Goal: Task Accomplishment & Management: Manage account settings

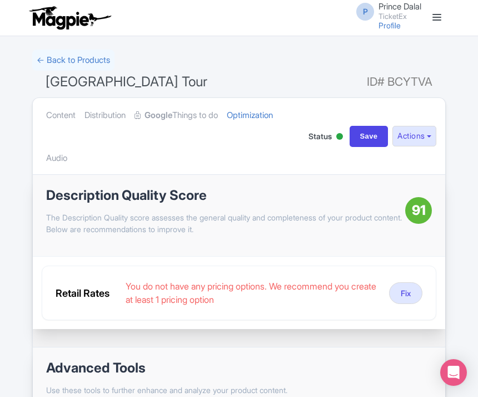
click at [90, 62] on link "← Back to Products" at bounding box center [73, 60] width 82 height 22
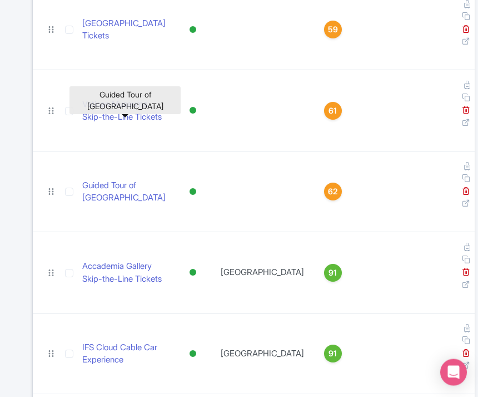
scroll to position [3120, 0]
click at [106, 179] on link "Guided Tour of Basilica Cistern Istanbul" at bounding box center [125, 191] width 86 height 25
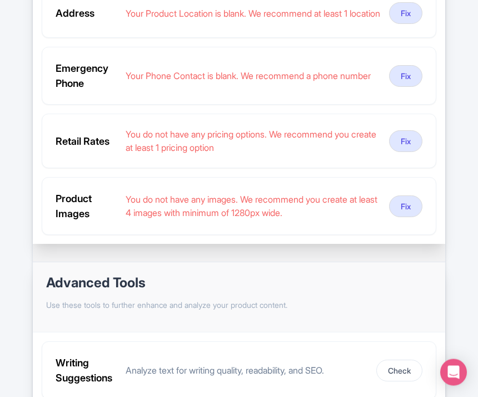
scroll to position [347, 0]
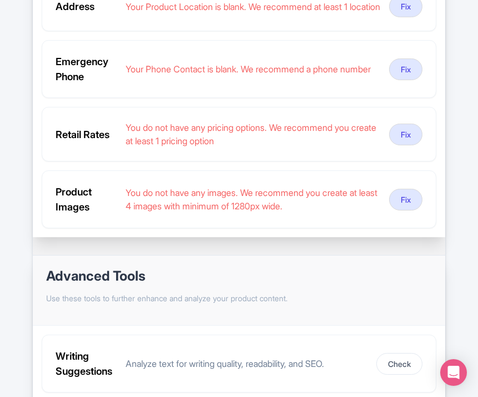
click at [405, 210] on button "Fix" at bounding box center [405, 200] width 33 height 22
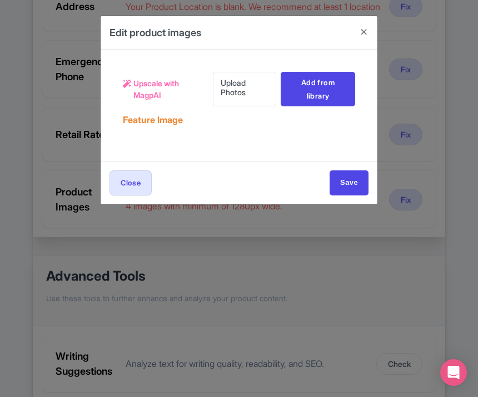
click at [242, 87] on link "Upload Photos" at bounding box center [244, 89] width 63 height 34
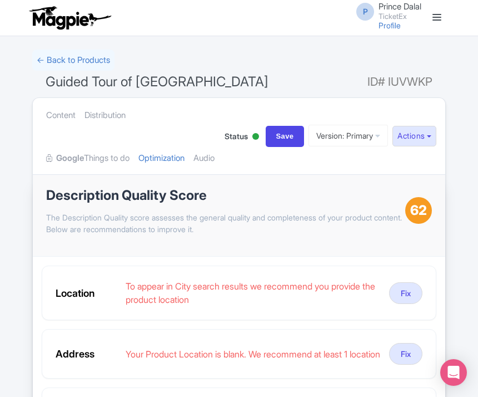
click at [194, 176] on link "Audio" at bounding box center [204, 158] width 21 height 35
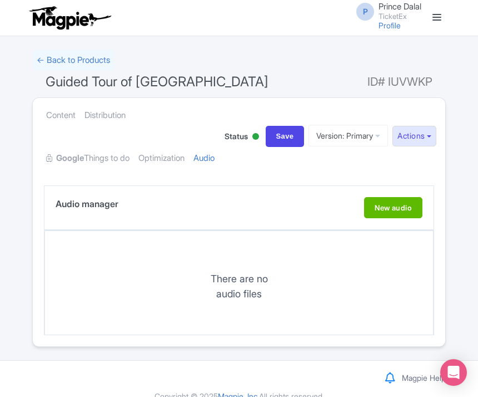
click at [172, 157] on link "Optimization" at bounding box center [161, 158] width 46 height 35
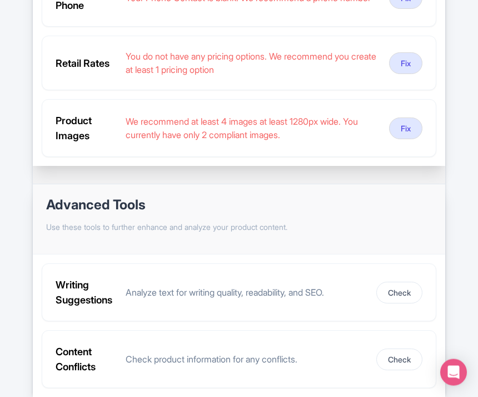
click at [420, 140] on button "Fix" at bounding box center [405, 129] width 33 height 22
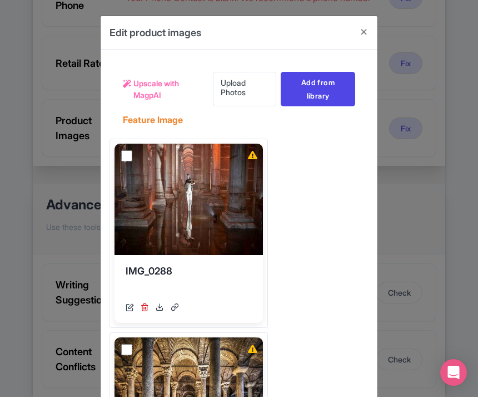
click at [132, 155] on div "View Details" at bounding box center [189, 198] width 148 height 111
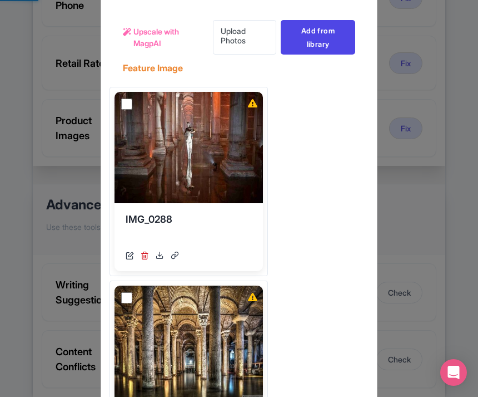
scroll to position [61, 0]
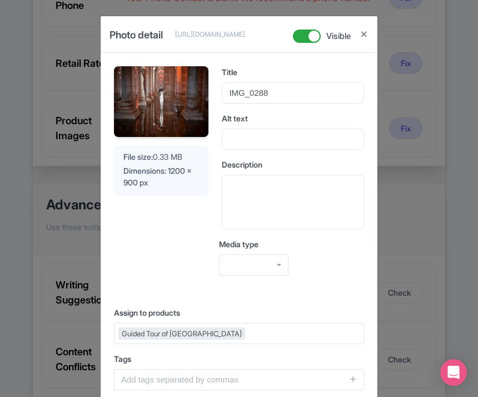
click at [412, 168] on div "Photo detail https://res.cloudinary.com/hfyvkoyi1/image/upload/v1755682161/IMG_…" at bounding box center [239, 198] width 478 height 397
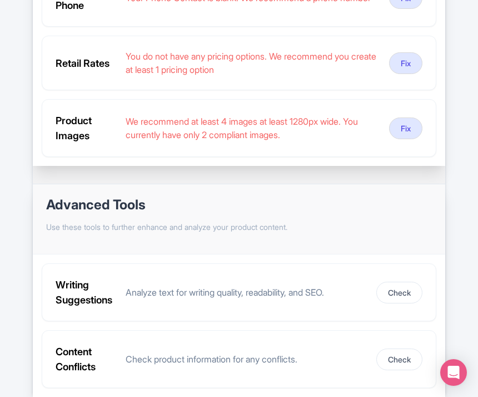
click at [407, 139] on button "Fix" at bounding box center [405, 128] width 33 height 22
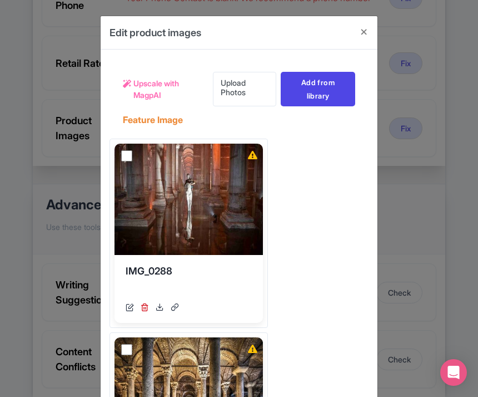
click at [126, 158] on input "checkbox" at bounding box center [126, 155] width 11 height 11
checkbox input "true"
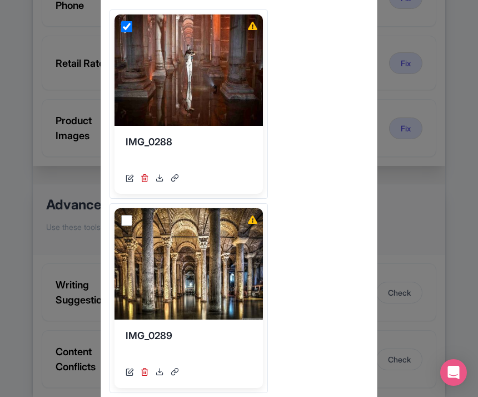
scroll to position [144, 0]
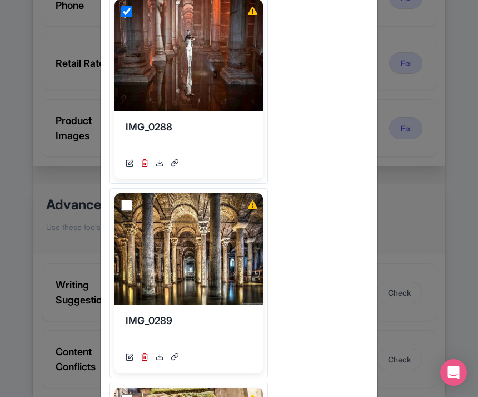
click at [128, 208] on input "checkbox" at bounding box center [126, 205] width 11 height 11
checkbox input "true"
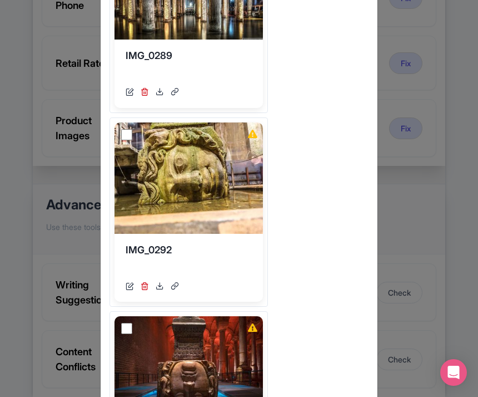
scroll to position [410, 0]
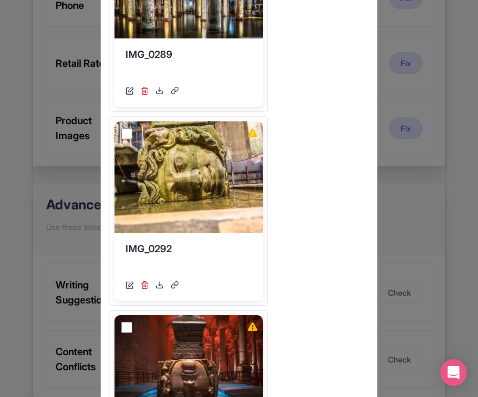
click at [125, 137] on input "checkbox" at bounding box center [126, 133] width 11 height 11
checkbox input "true"
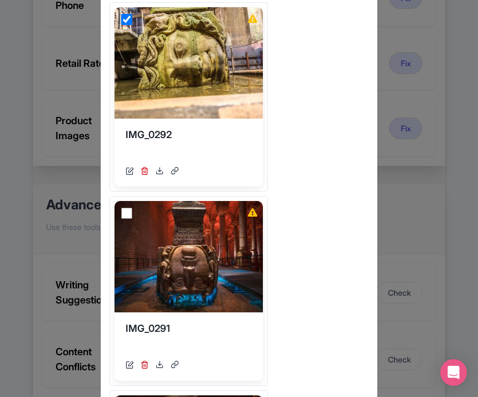
scroll to position [548, 0]
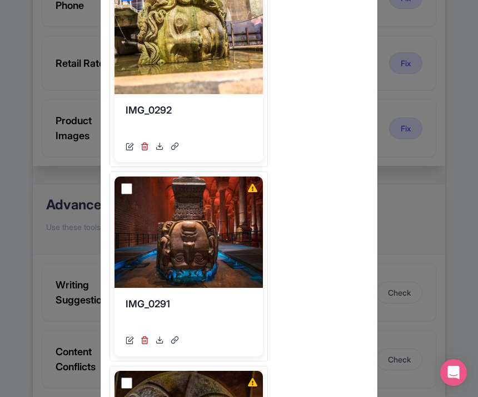
click at [126, 190] on input "checkbox" at bounding box center [126, 188] width 11 height 11
checkbox input "true"
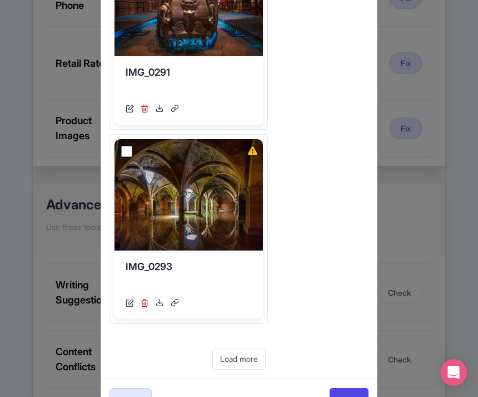
scroll to position [785, 0]
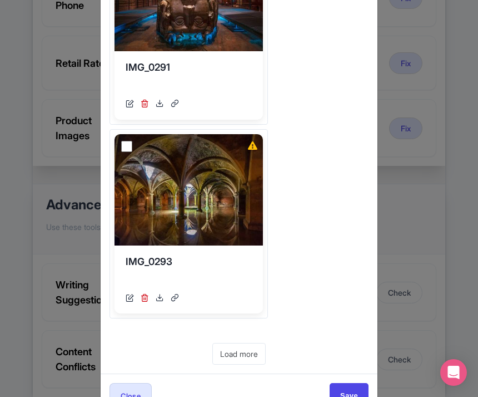
click at [127, 143] on input "checkbox" at bounding box center [126, 146] width 11 height 11
checkbox input "true"
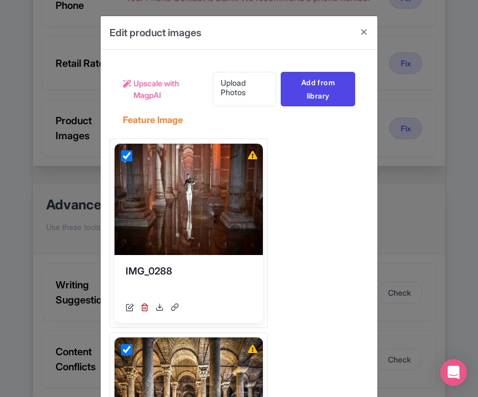
scroll to position [0, 0]
click at [151, 90] on span "Upscale with MagpAI" at bounding box center [168, 88] width 71 height 23
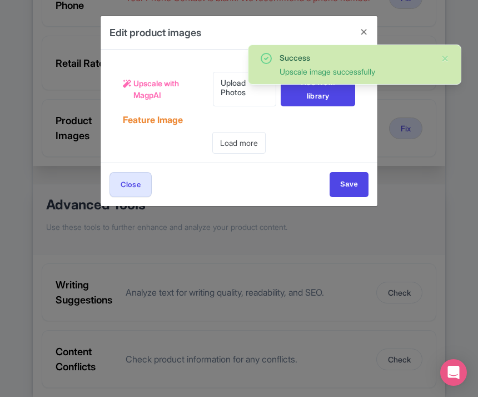
click at [345, 180] on input "Save" at bounding box center [349, 184] width 39 height 25
type input "Save"
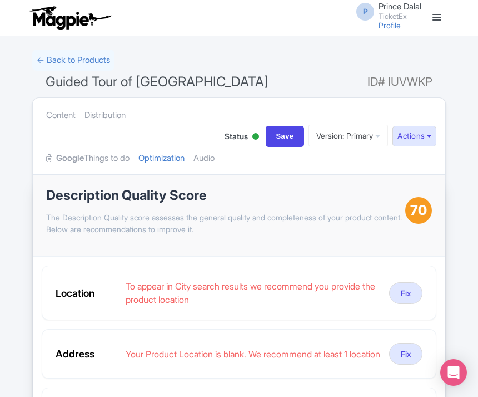
click at [194, 176] on link "Audio" at bounding box center [204, 158] width 21 height 35
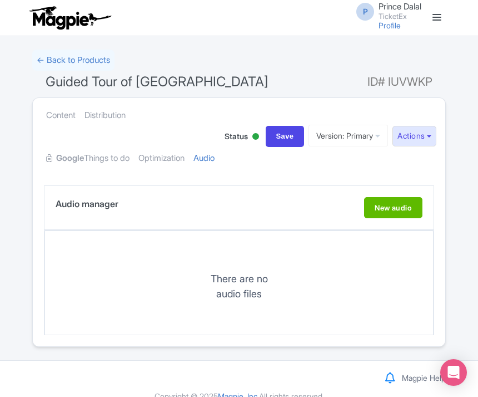
click at [181, 154] on link "Optimization" at bounding box center [161, 158] width 46 height 35
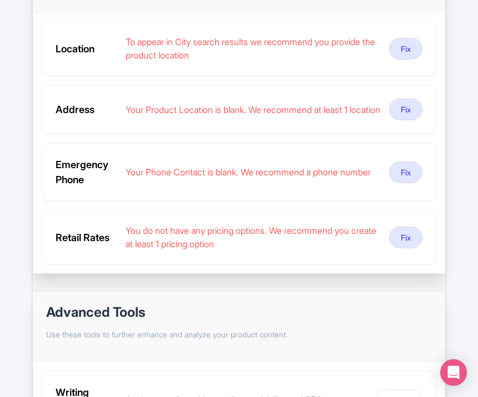
scroll to position [238, 0]
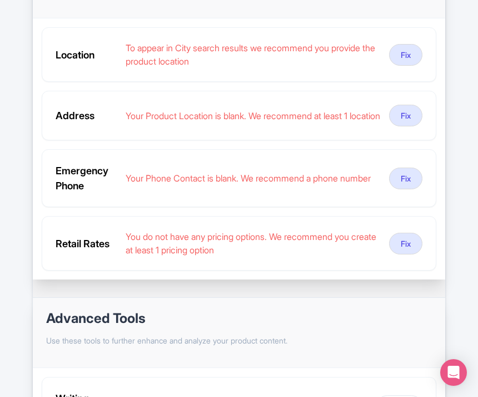
click at [407, 189] on button "Fix" at bounding box center [405, 178] width 33 height 22
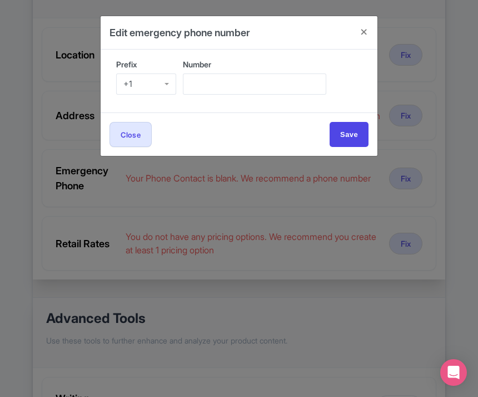
click at [151, 81] on div "+1" at bounding box center [146, 83] width 60 height 21
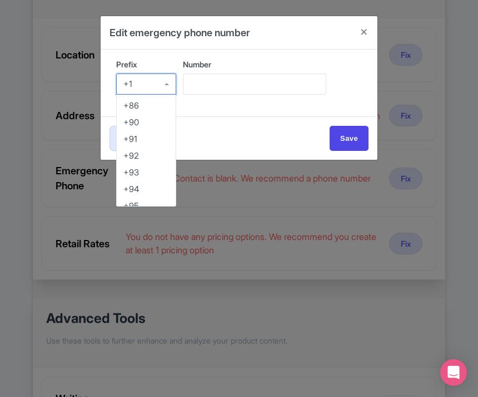
scroll to position [638, 0]
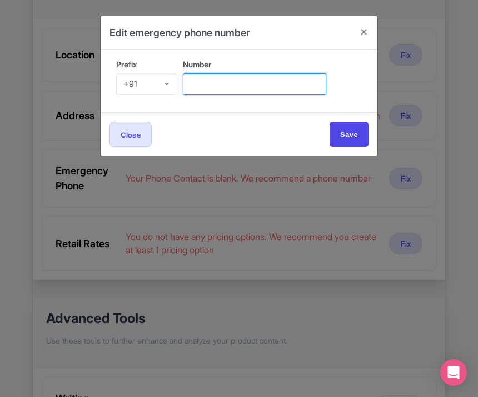
click at [263, 90] on input "Number" at bounding box center [254, 83] width 143 height 21
type input "9509989377"
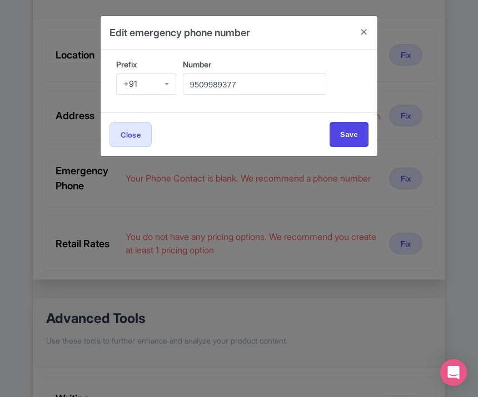
click at [352, 113] on div "Close Save" at bounding box center [239, 133] width 277 height 43
click at [350, 131] on input "Save" at bounding box center [349, 134] width 39 height 25
type input "Save"
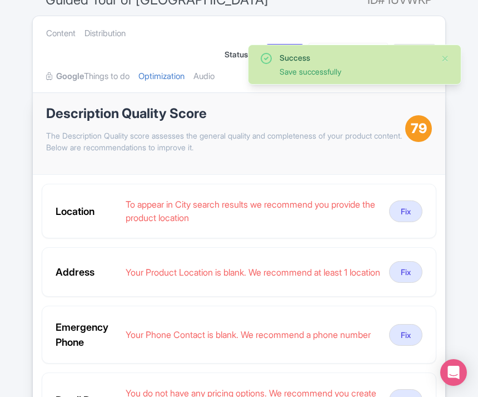
scroll to position [0, 0]
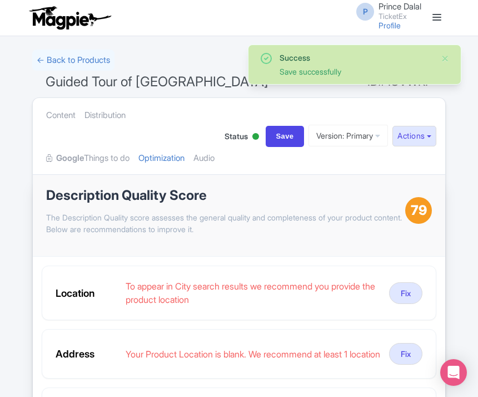
click at [194, 176] on link "Audio" at bounding box center [204, 158] width 21 height 35
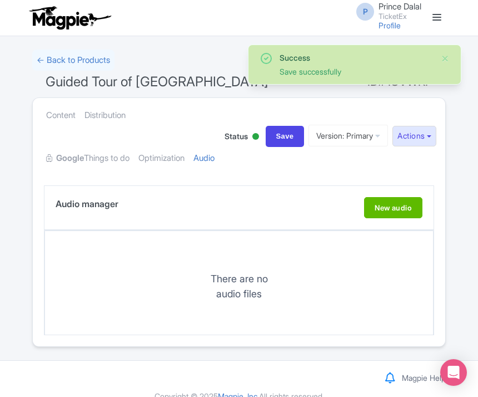
click at [179, 162] on link "Optimization" at bounding box center [161, 158] width 46 height 35
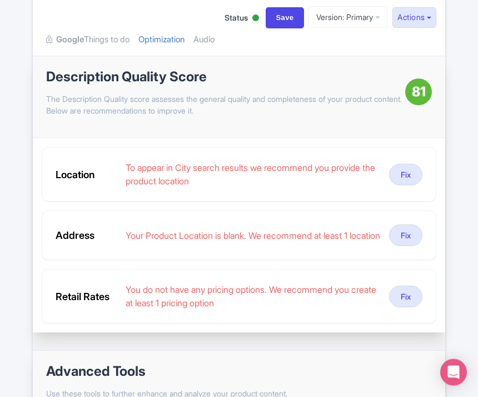
scroll to position [118, 0]
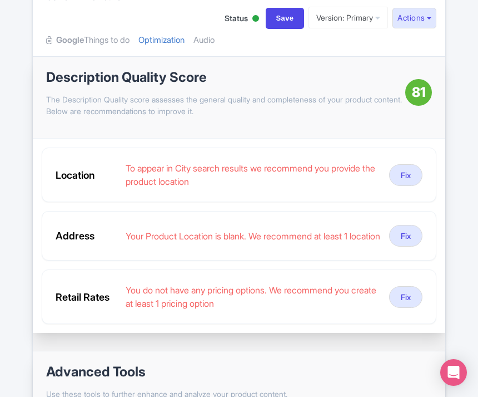
click at [411, 186] on button "Fix" at bounding box center [405, 175] width 33 height 22
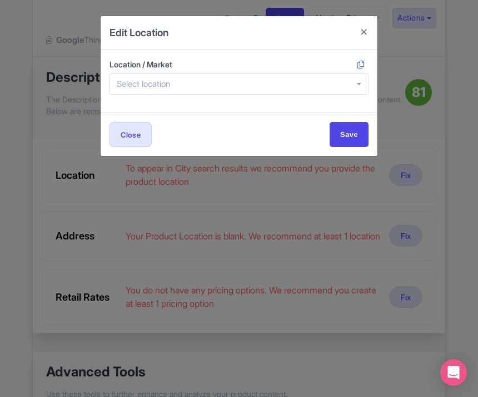
click at [282, 79] on div at bounding box center [239, 83] width 259 height 21
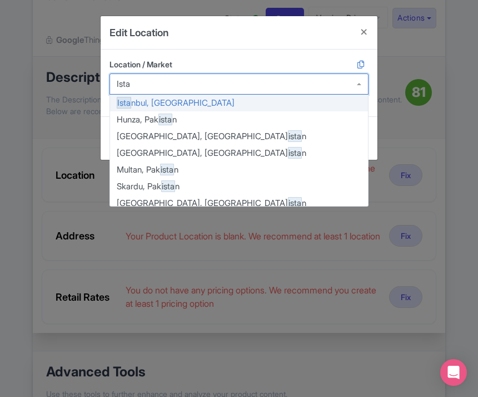
type input "Istan"
click at [148, 94] on div at bounding box center [239, 83] width 259 height 21
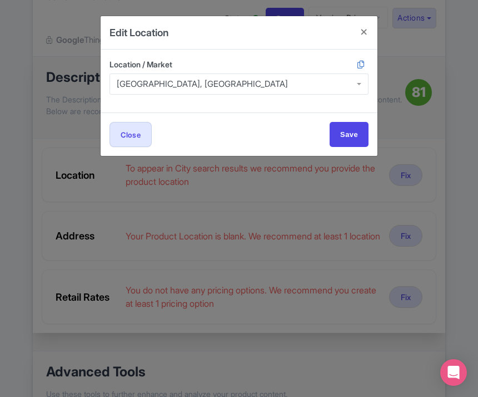
click at [356, 139] on input "Save" at bounding box center [349, 134] width 39 height 25
type input "Save"
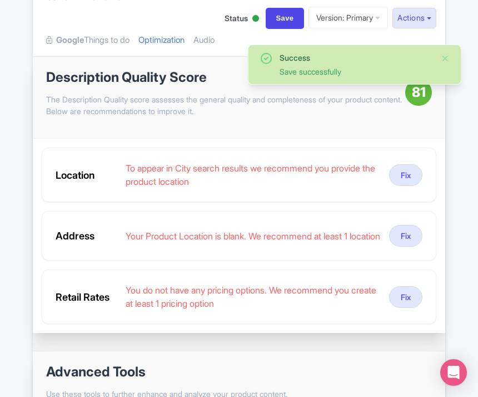
click at [194, 58] on link "Audio" at bounding box center [204, 40] width 21 height 35
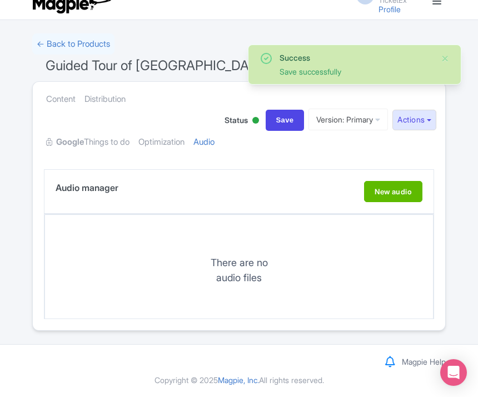
scroll to position [22, 0]
click at [194, 160] on link "Audio" at bounding box center [204, 142] width 21 height 35
click at [177, 136] on link "Optimization" at bounding box center [161, 142] width 46 height 35
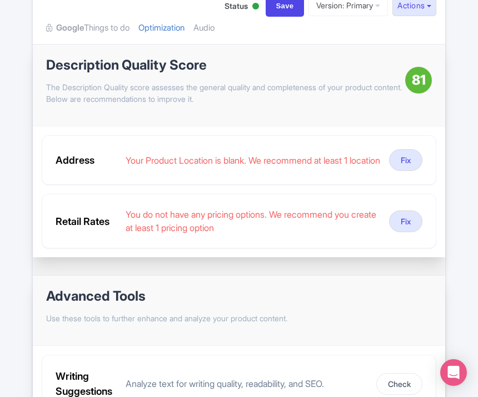
scroll to position [131, 0]
click at [407, 170] on button "Fix" at bounding box center [405, 159] width 33 height 22
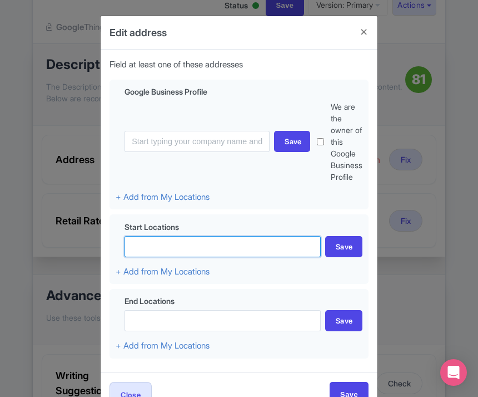
click at [219, 245] on input at bounding box center [223, 246] width 196 height 21
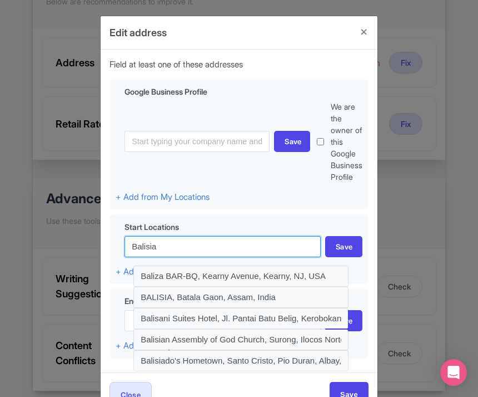
scroll to position [226, 0]
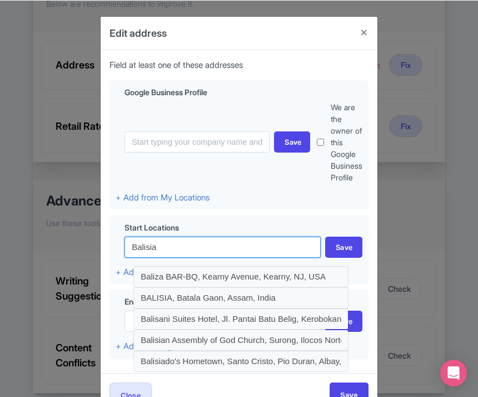
type input "Balisia"
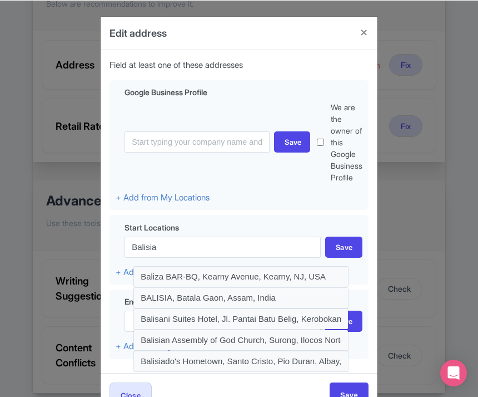
click at [450, 167] on div "Edit address Field at least one of these addresses Google Business Profile Save…" at bounding box center [239, 198] width 478 height 397
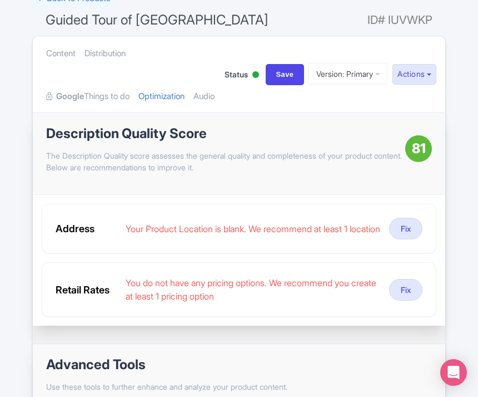
scroll to position [0, 0]
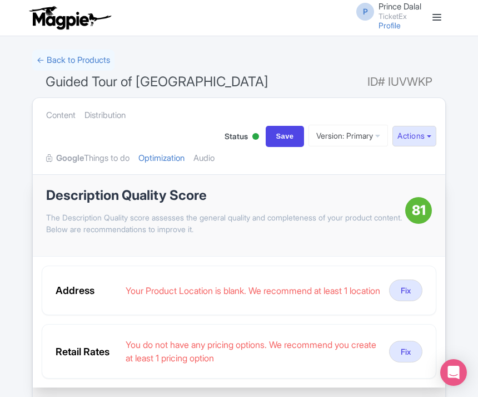
click at [111, 115] on link "Distribution" at bounding box center [105, 115] width 41 height 35
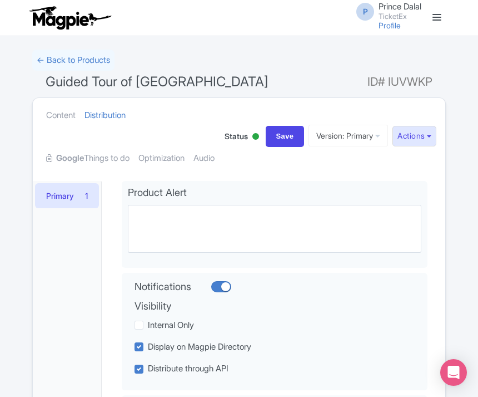
click at [304, 174] on div "Content Distribution Google Things to do Optimization Audio Status Active Inact…" at bounding box center [239, 136] width 413 height 76
click at [81, 208] on link "Primary 1" at bounding box center [67, 195] width 64 height 25
click at [180, 142] on link "Optimization" at bounding box center [161, 158] width 46 height 35
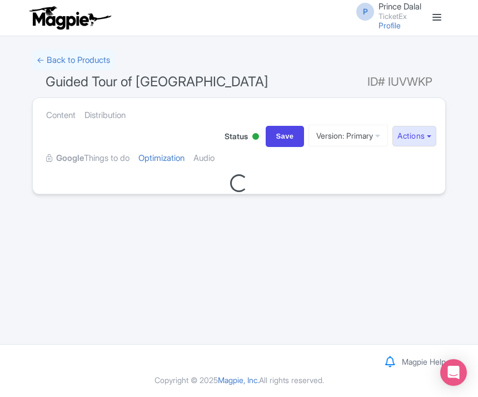
click at [175, 157] on link "Optimization" at bounding box center [161, 158] width 46 height 35
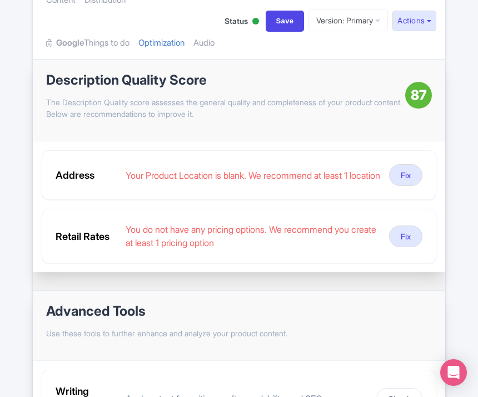
scroll to position [95, 0]
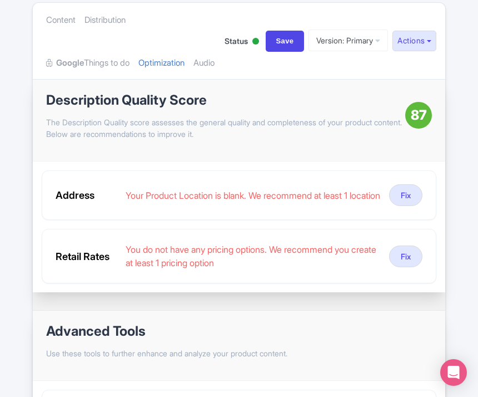
click at [406, 206] on button "Fix" at bounding box center [405, 195] width 33 height 22
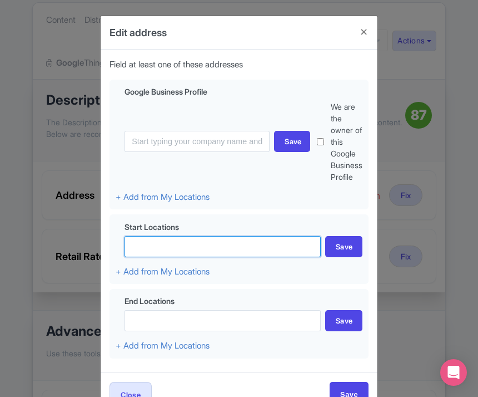
click at [224, 247] on input at bounding box center [223, 246] width 196 height 21
click at [178, 250] on input at bounding box center [223, 246] width 196 height 21
paste input "Basilica Cistern Istanbul"
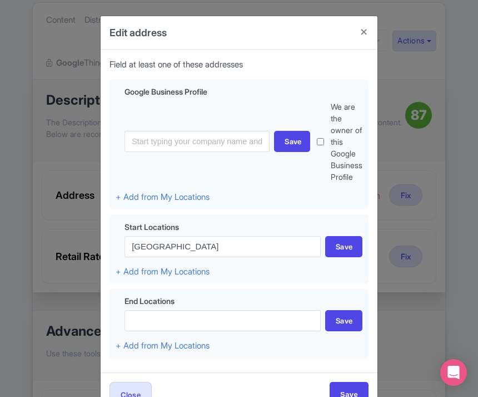
click at [313, 191] on div "Google Business Profile Save We are the owner of this Google Business Profile +…" at bounding box center [239, 145] width 259 height 131
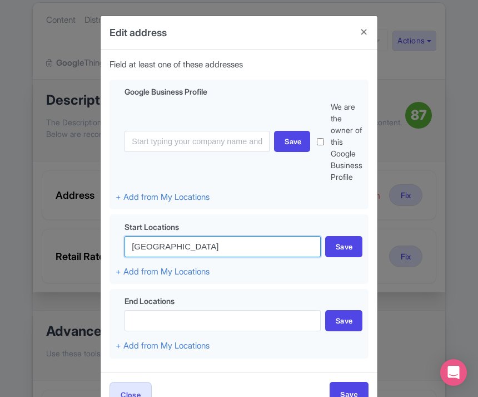
click at [283, 242] on input "Basilica Cistern Istanbul" at bounding box center [223, 246] width 196 height 21
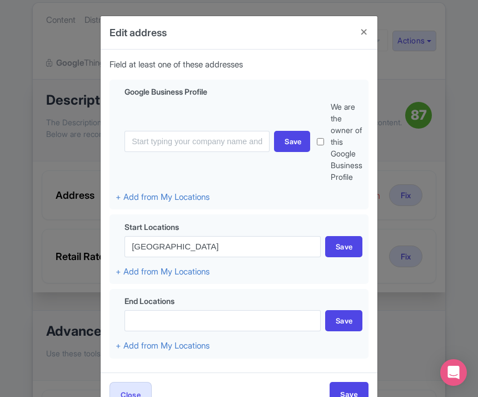
click at [301, 206] on div "Google Business Profile Save We are the owner of this Google Business Profile +…" at bounding box center [239, 145] width 259 height 131
click at [344, 243] on div "Save" at bounding box center [343, 246] width 37 height 21
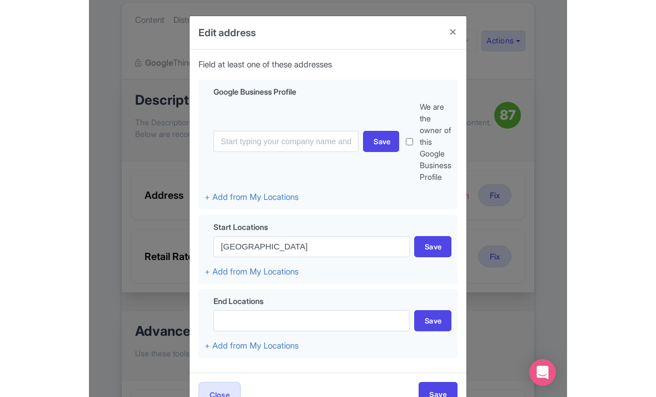
scroll to position [60, 0]
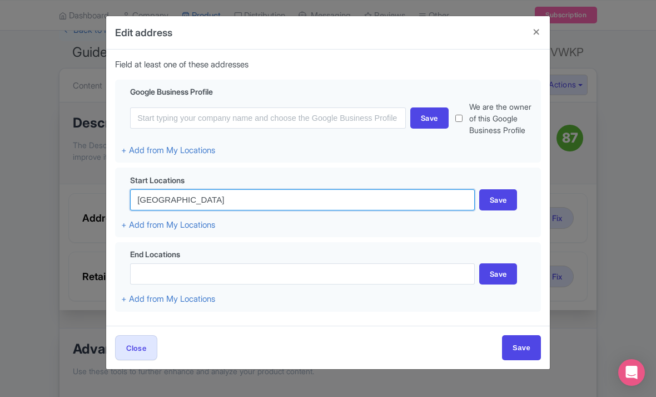
click at [378, 210] on input "Basilica Cistern Istanbul" at bounding box center [302, 199] width 345 height 21
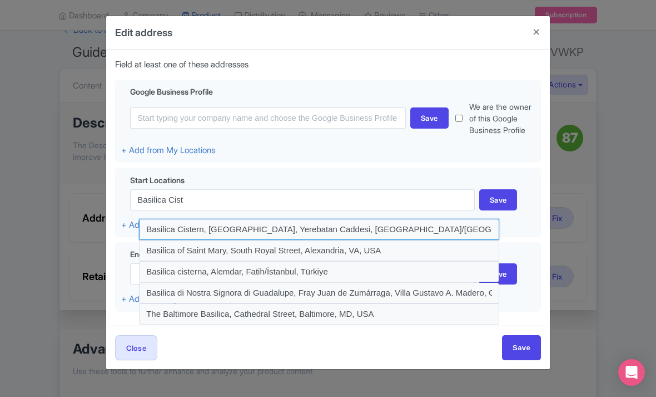
click at [325, 240] on input at bounding box center [319, 229] width 360 height 21
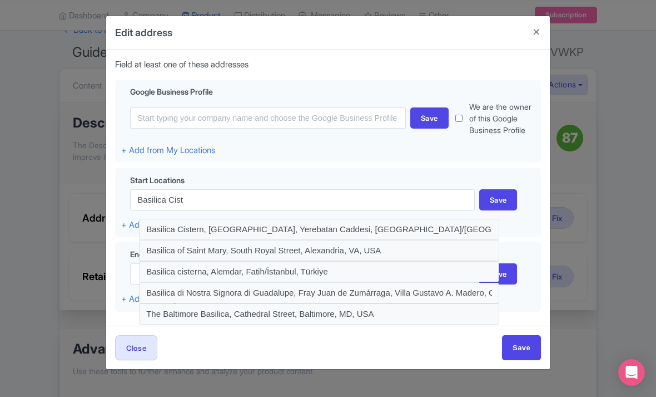
type input "Basilica Cistern, Alemdar, Yerebatan Caddesi, Fatih/İstanbul, Türkiye"
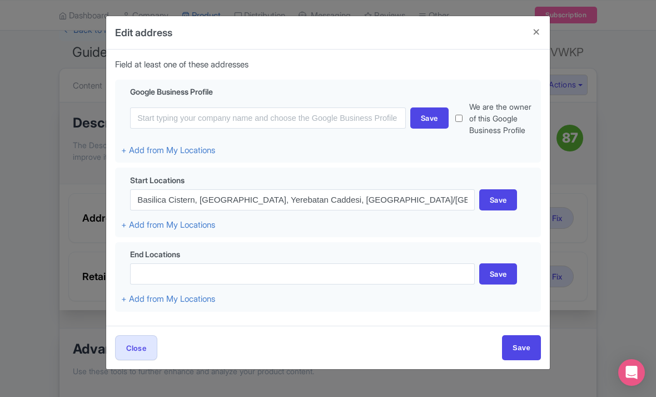
click at [478, 210] on div "Save" at bounding box center [498, 199] width 38 height 21
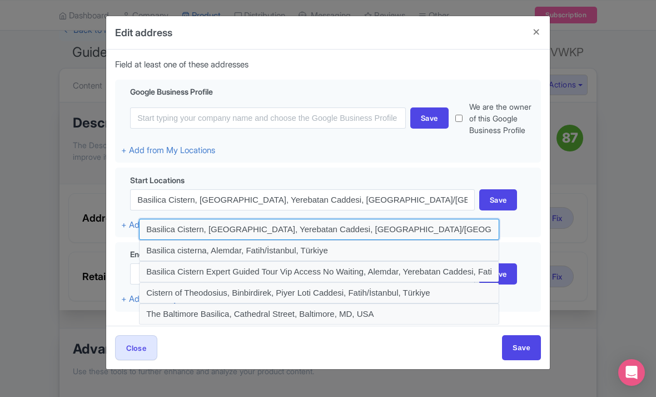
click at [382, 236] on input at bounding box center [319, 229] width 360 height 21
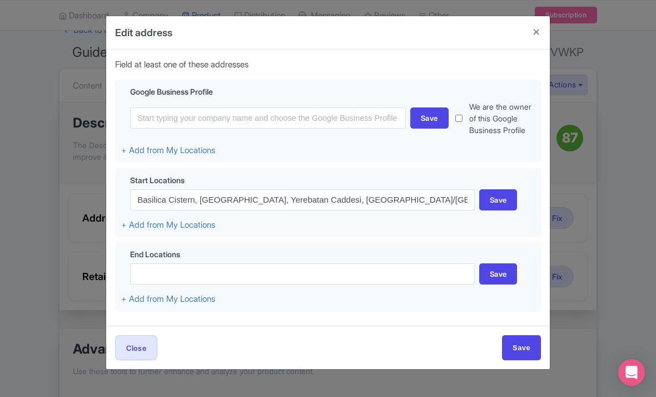
click at [478, 210] on div "Save" at bounding box center [498, 199] width 38 height 21
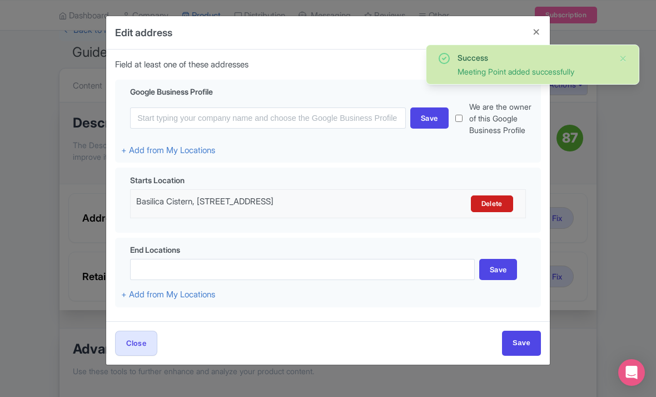
click at [478, 346] on input "Save" at bounding box center [521, 342] width 39 height 25
type input "Save"
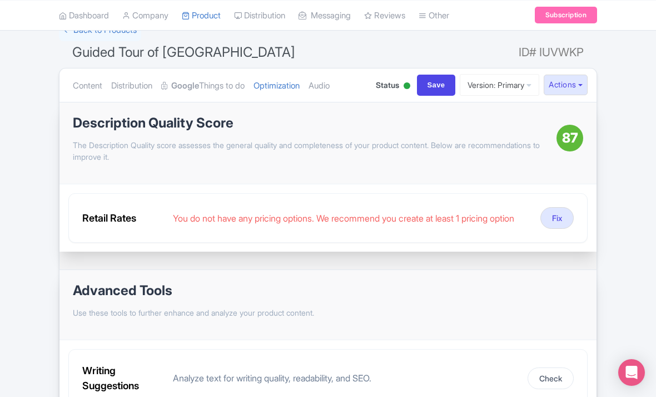
click at [328, 87] on link "Audio" at bounding box center [319, 85] width 21 height 35
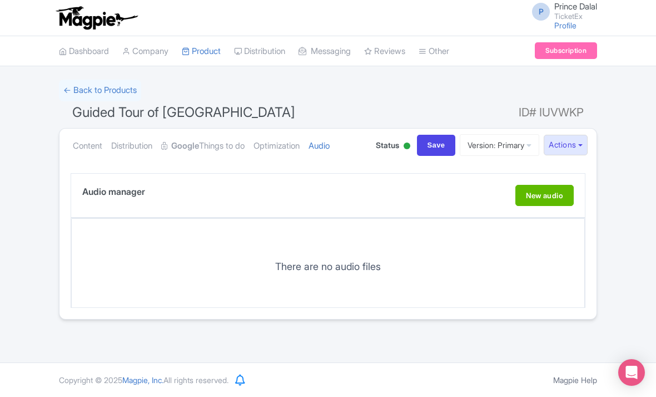
scroll to position [0, 0]
click at [283, 136] on link "Optimization" at bounding box center [277, 145] width 46 height 35
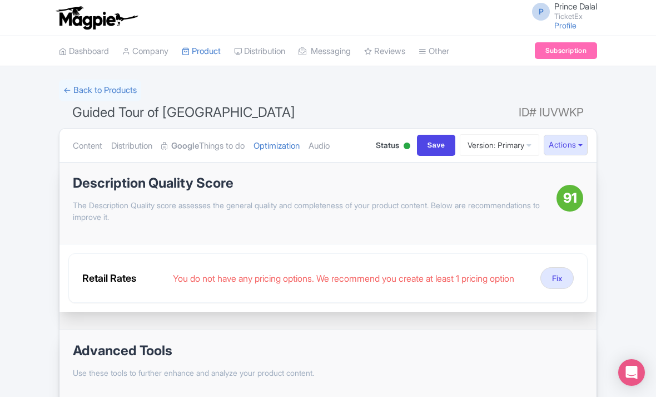
click at [117, 80] on link "← Back to Products" at bounding box center [100, 91] width 82 height 22
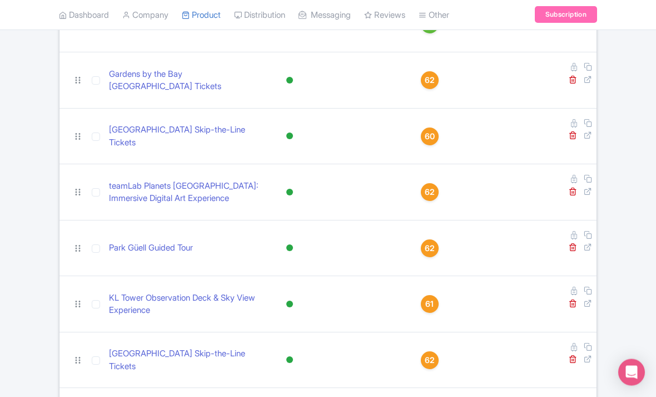
scroll to position [1705, 0]
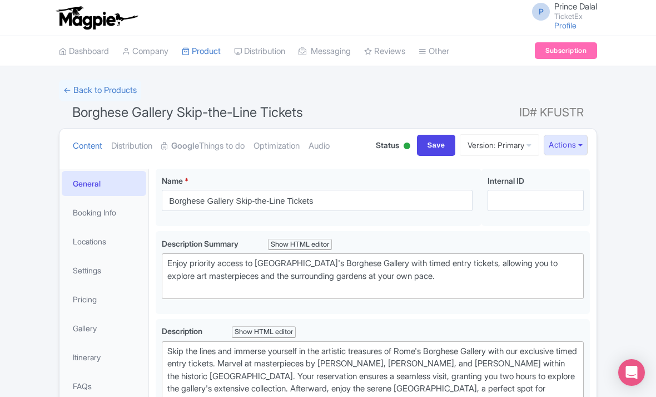
click at [291, 136] on link "Optimization" at bounding box center [277, 145] width 46 height 35
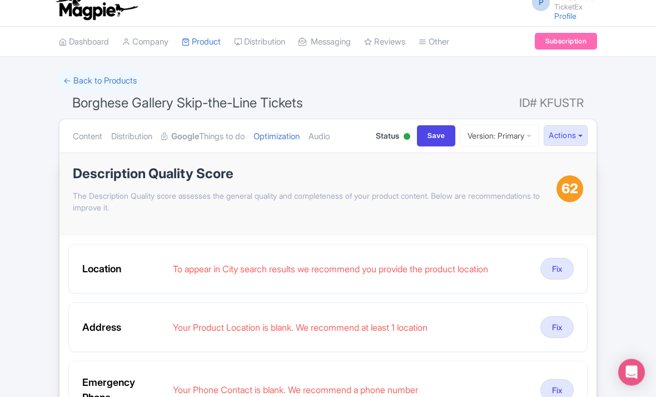
scroll to position [11, 0]
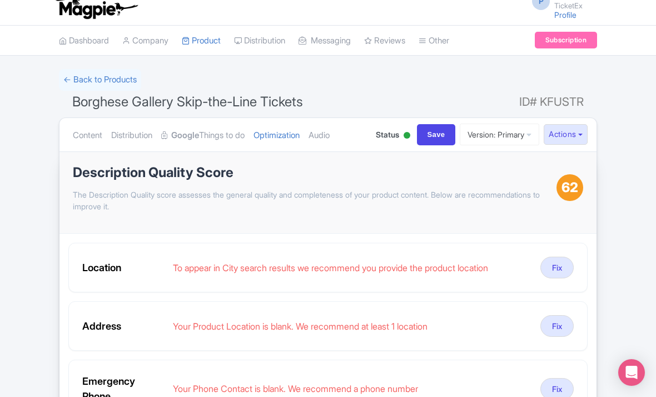
click at [559, 262] on button "Fix" at bounding box center [557, 267] width 33 height 22
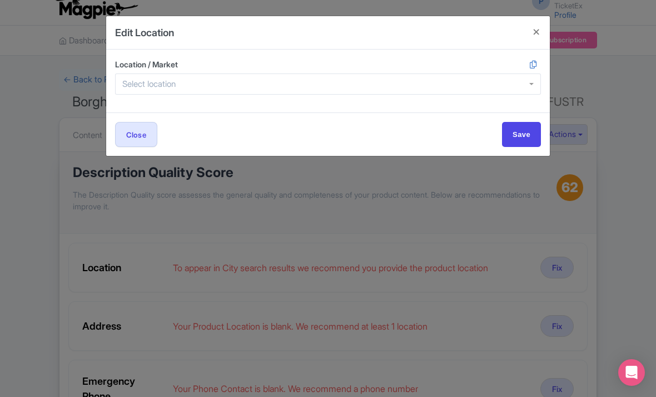
click at [321, 81] on div at bounding box center [328, 83] width 426 height 21
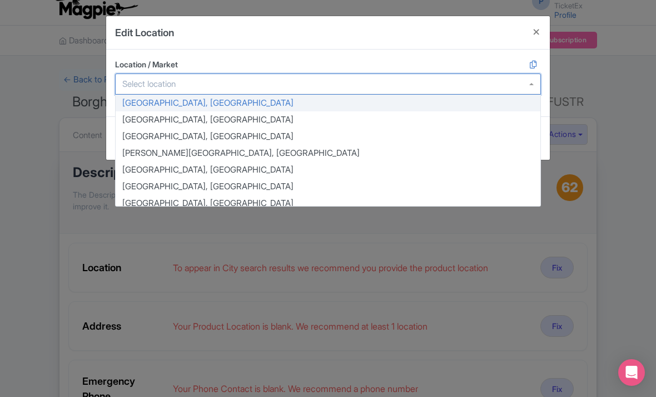
type input "Hi"
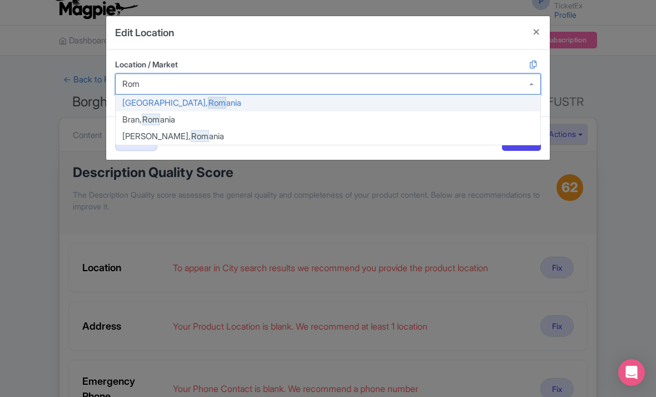
type input "[GEOGRAPHIC_DATA]"
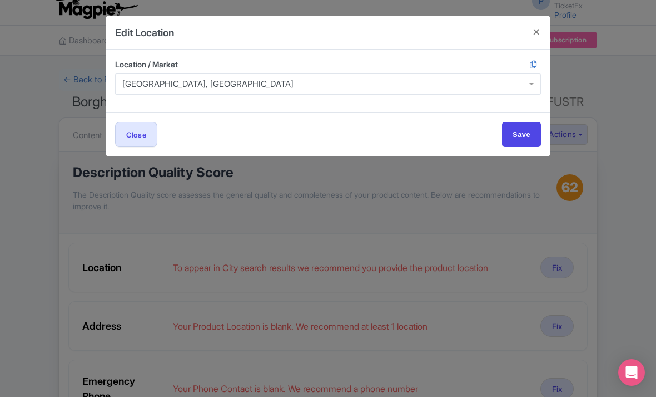
click at [516, 142] on input "Save" at bounding box center [521, 134] width 39 height 25
type input "Save"
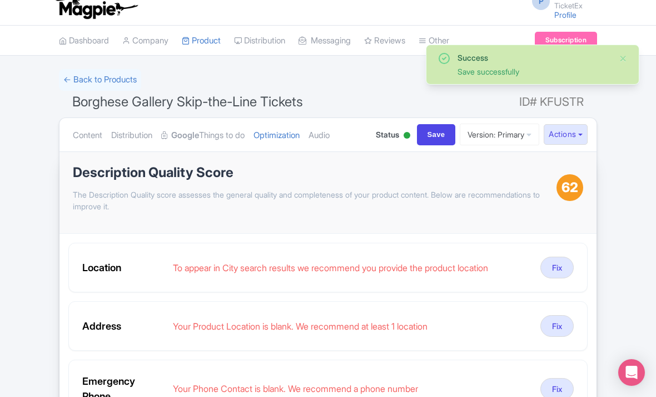
click at [330, 126] on link "Audio" at bounding box center [319, 135] width 21 height 35
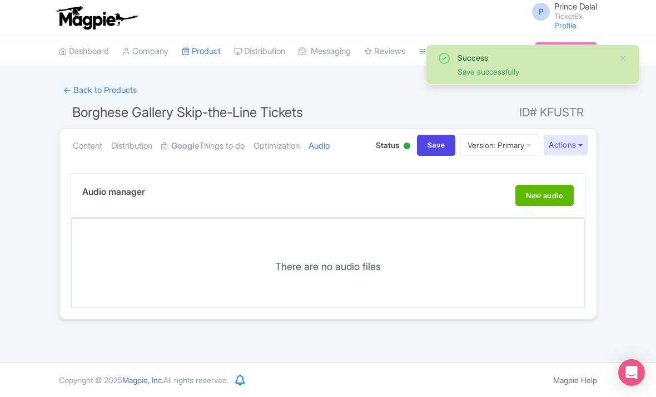
click at [291, 140] on link "Optimization" at bounding box center [277, 145] width 46 height 35
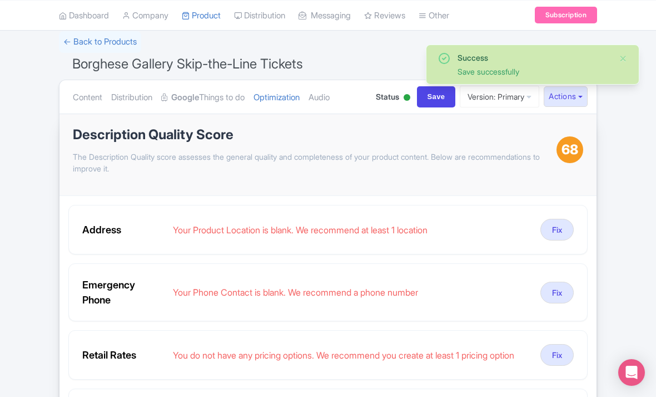
scroll to position [55, 0]
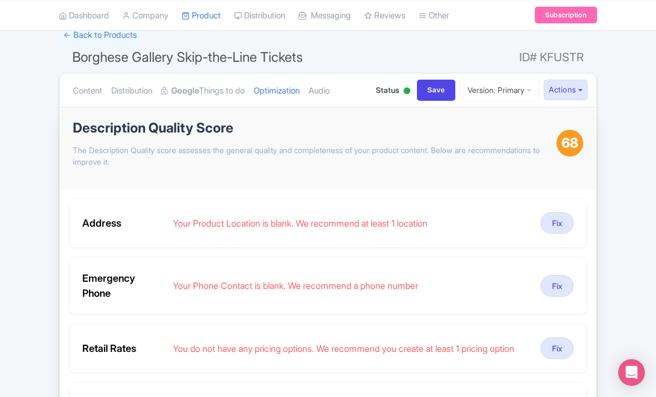
click at [557, 222] on button "Fix" at bounding box center [557, 223] width 33 height 22
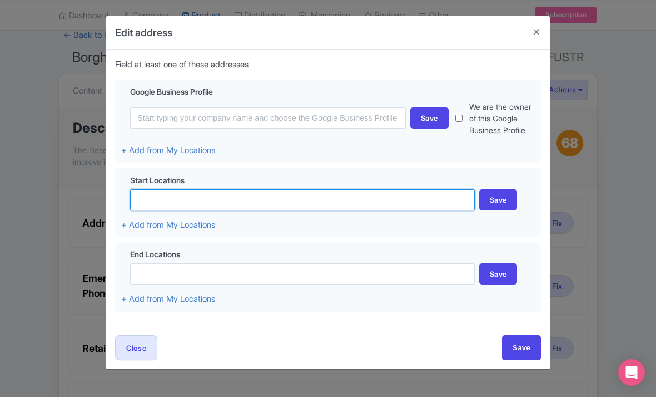
click at [267, 210] on input at bounding box center [302, 199] width 345 height 21
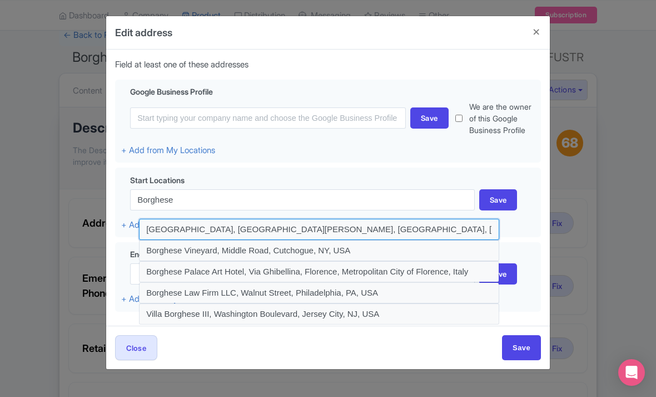
click at [194, 238] on input at bounding box center [319, 229] width 360 height 21
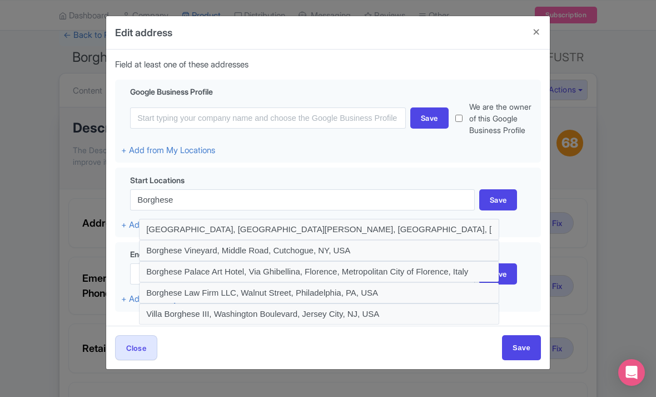
type input "Borghese Gallery and Museum, Piazzale Scipione Borghese, Rome, Metropolitan Cit…"
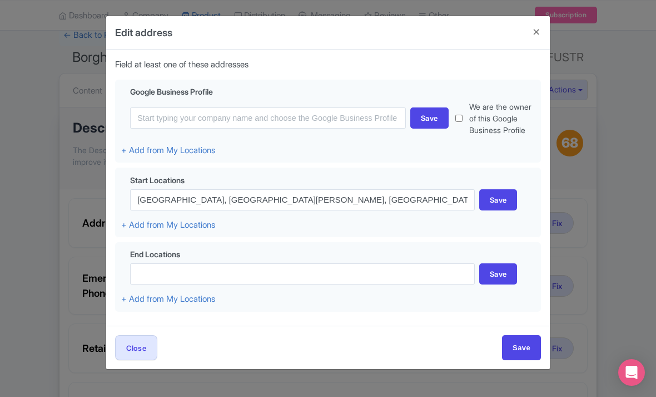
click at [494, 204] on div "Save" at bounding box center [498, 199] width 38 height 21
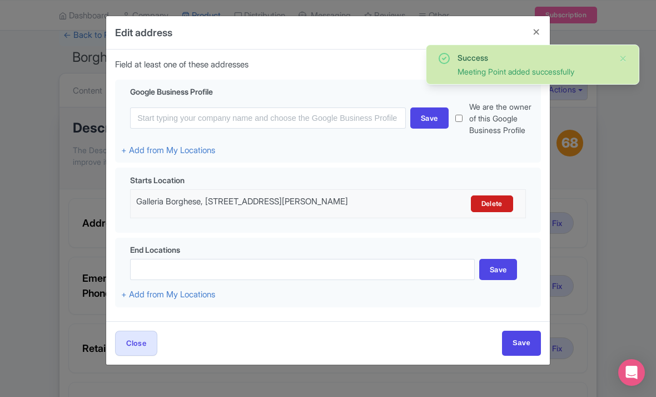
click at [524, 355] on input "Save" at bounding box center [521, 342] width 39 height 25
type input "Save"
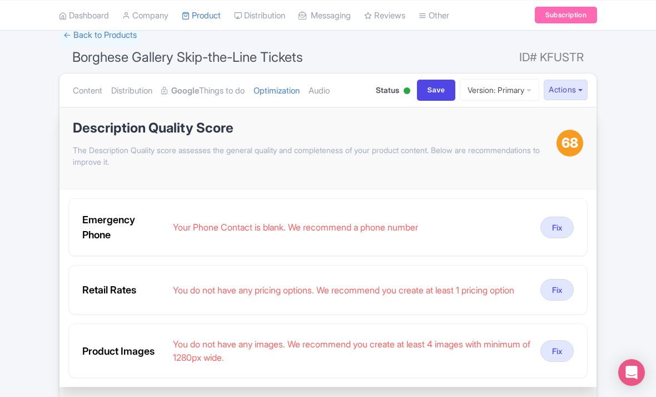
click at [330, 86] on link "Audio" at bounding box center [319, 90] width 21 height 35
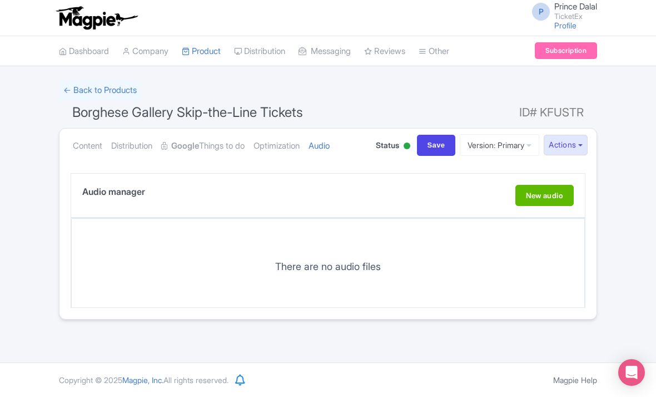
click at [289, 146] on link "Optimization" at bounding box center [277, 145] width 46 height 35
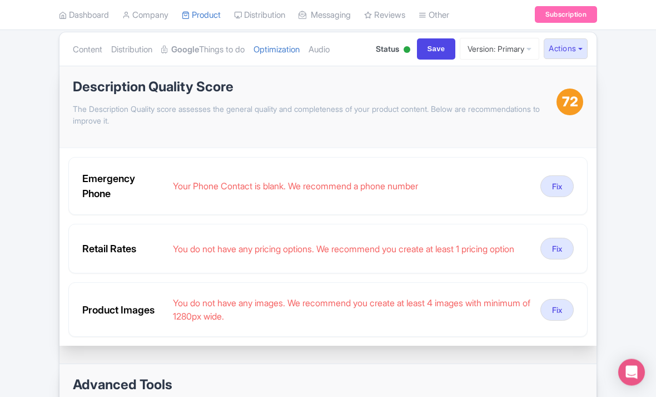
click at [565, 187] on button "Fix" at bounding box center [557, 187] width 33 height 22
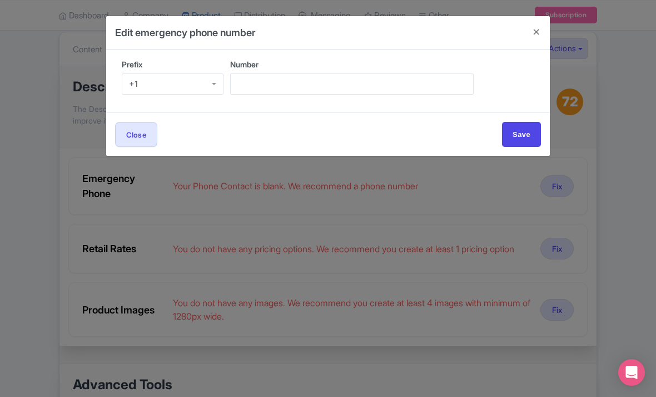
click at [189, 73] on div "+1" at bounding box center [173, 83] width 102 height 21
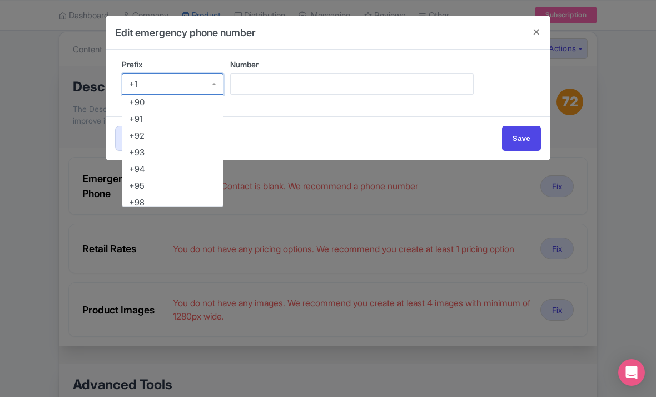
scroll to position [652, 0]
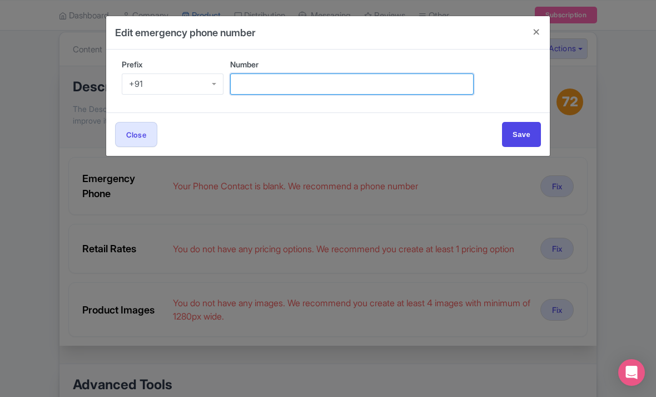
click at [301, 81] on input "Number" at bounding box center [352, 83] width 244 height 21
type input "9509989377"
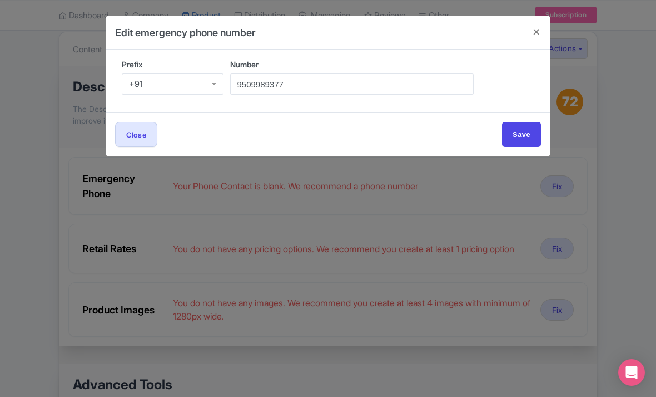
click at [527, 132] on input "Save" at bounding box center [521, 134] width 39 height 25
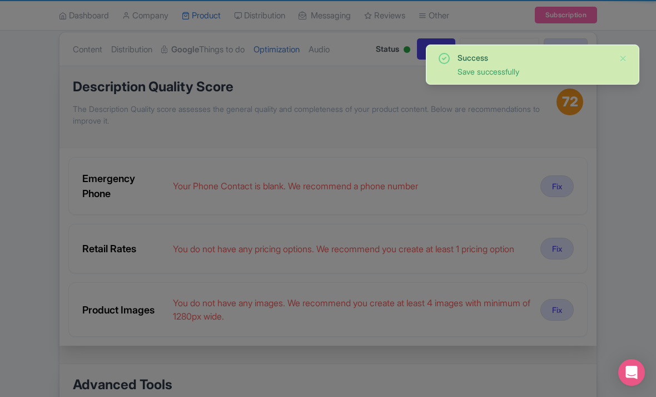
type input "Save"
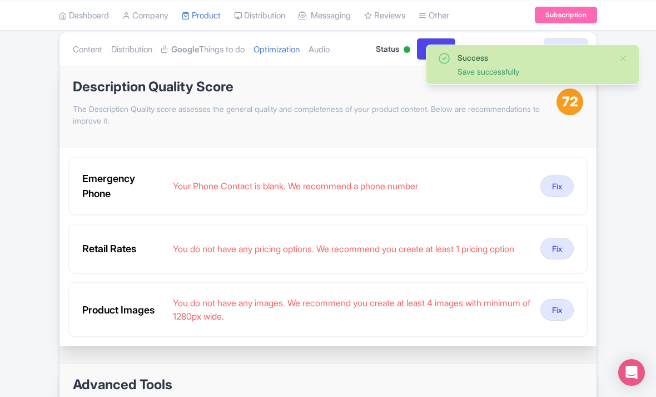
click at [321, 52] on link "Audio" at bounding box center [319, 49] width 21 height 35
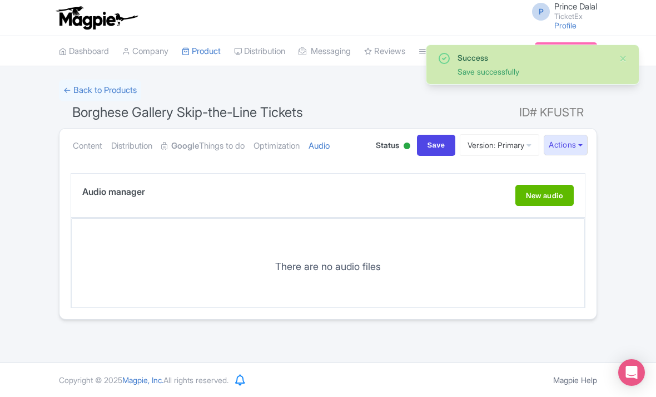
scroll to position [0, 0]
click at [296, 142] on link "Optimization" at bounding box center [277, 145] width 46 height 35
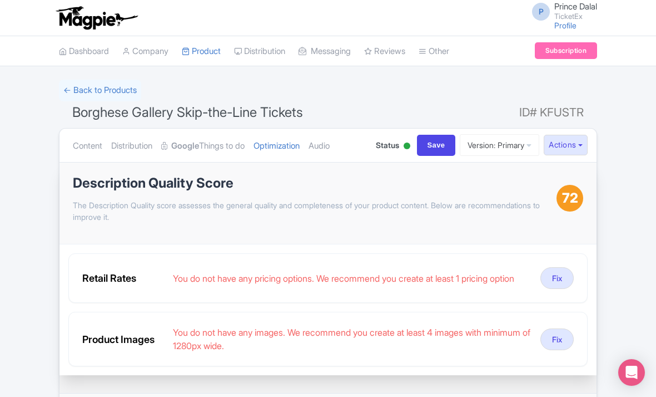
click at [558, 344] on button "Fix" at bounding box center [557, 339] width 33 height 22
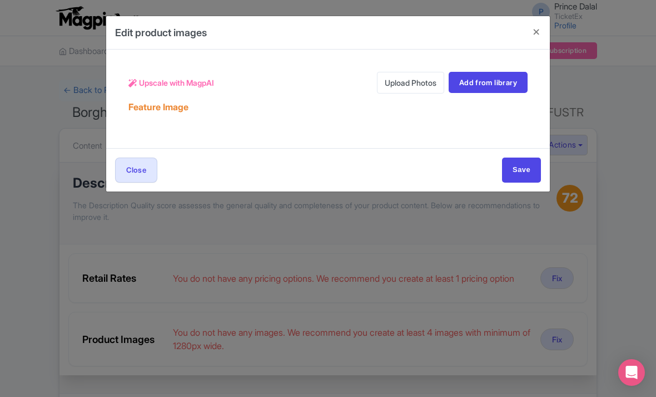
click at [425, 75] on link "Upload Photos" at bounding box center [410, 83] width 67 height 22
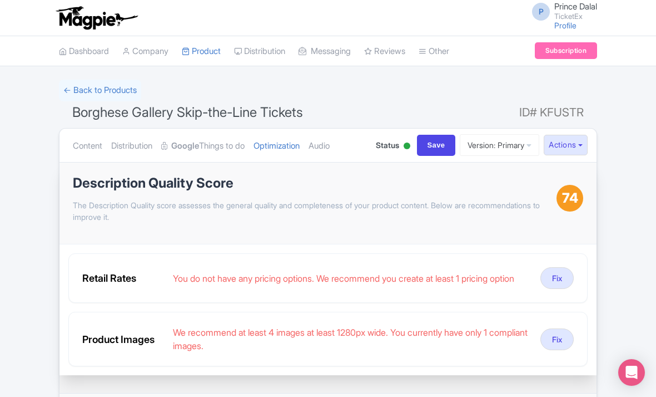
click at [329, 133] on link "Audio" at bounding box center [319, 145] width 21 height 35
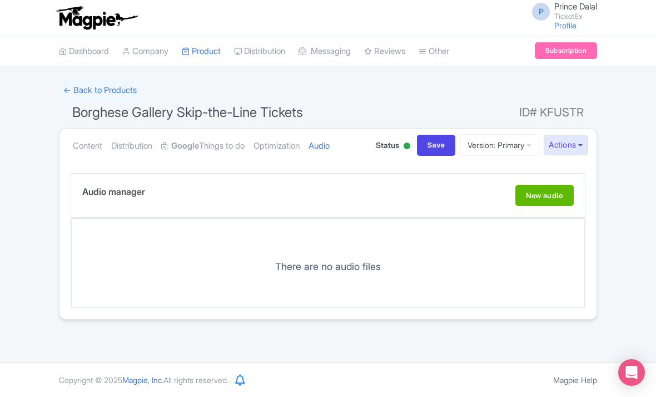
click at [330, 146] on link "Audio" at bounding box center [319, 145] width 21 height 35
click at [300, 145] on link "Optimization" at bounding box center [277, 145] width 46 height 35
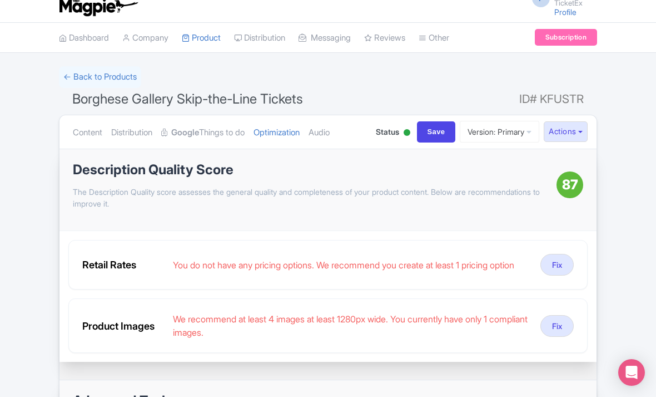
scroll to position [12, 0]
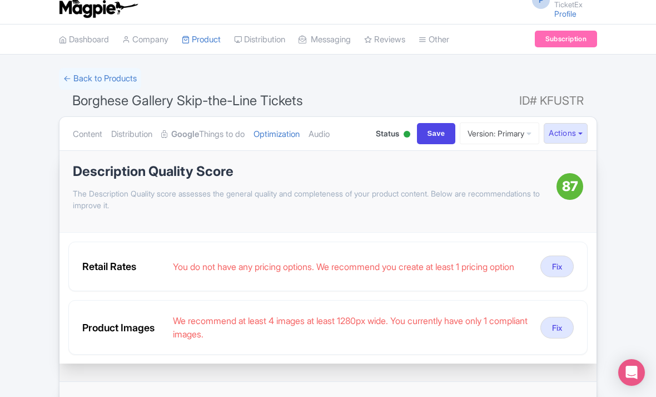
click at [549, 332] on button "Fix" at bounding box center [557, 327] width 33 height 22
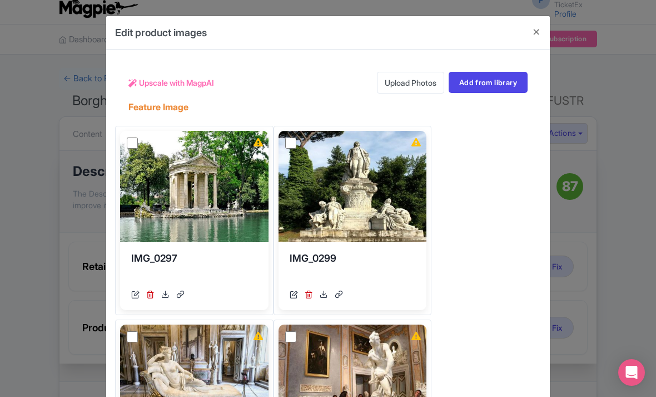
click at [133, 142] on input "checkbox" at bounding box center [132, 142] width 11 height 11
checkbox input "true"
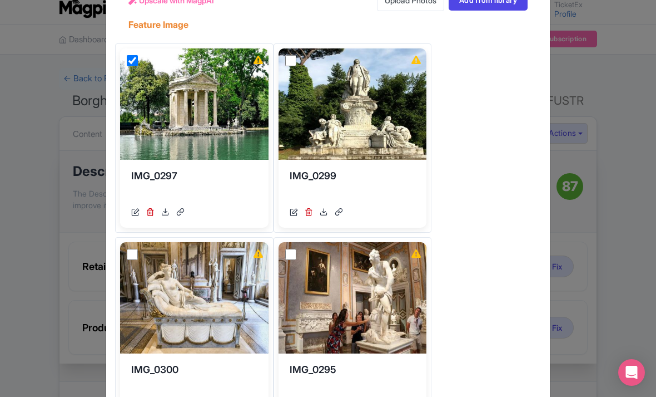
scroll to position [85, 0]
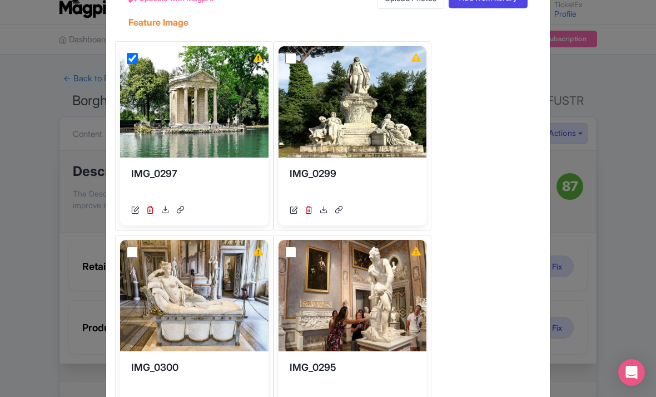
click at [285, 64] on input "checkbox" at bounding box center [290, 58] width 11 height 11
checkbox input "true"
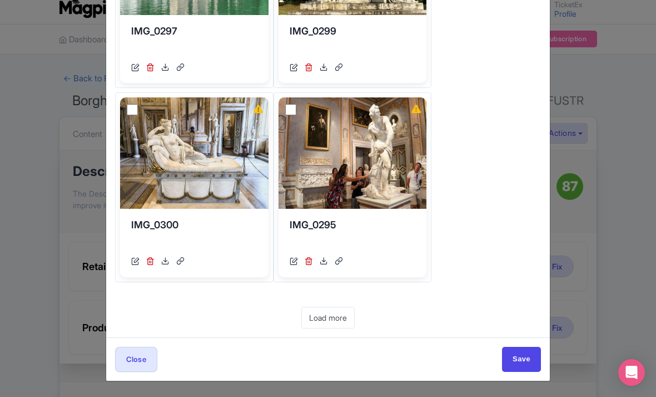
scroll to position [267, 0]
click at [134, 115] on input "checkbox" at bounding box center [132, 109] width 11 height 11
checkbox input "true"
click at [285, 115] on input "checkbox" at bounding box center [290, 109] width 11 height 11
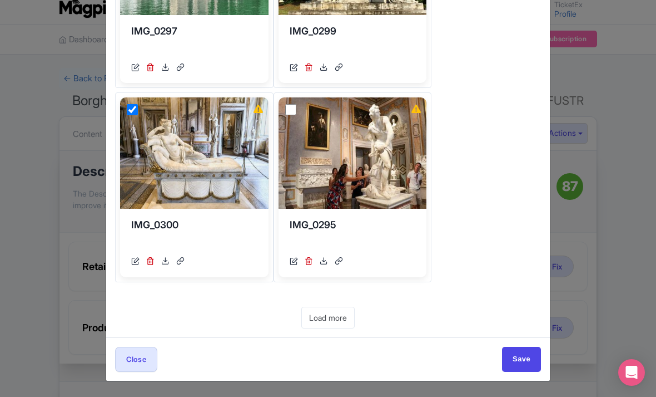
checkbox input "true"
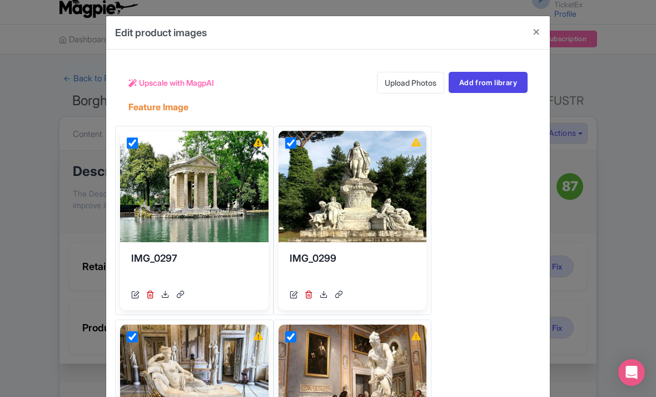
scroll to position [0, 0]
click at [199, 77] on span "Upscale with MagpAI" at bounding box center [176, 83] width 75 height 12
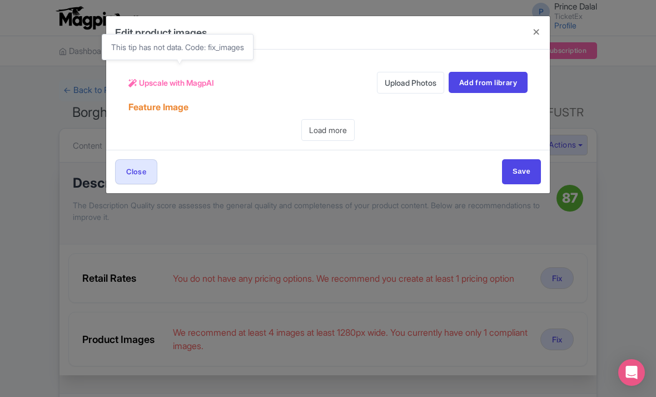
click at [526, 180] on input "Save" at bounding box center [521, 171] width 39 height 25
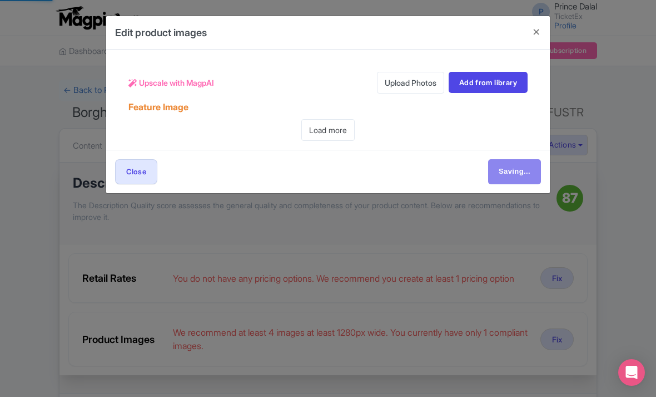
type input "Save"
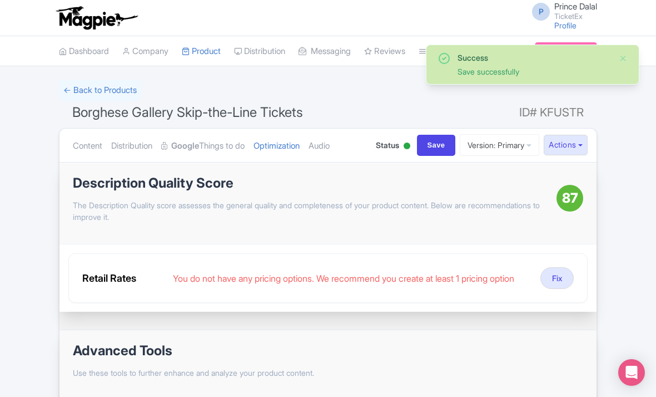
click at [330, 146] on link "Audio" at bounding box center [319, 145] width 21 height 35
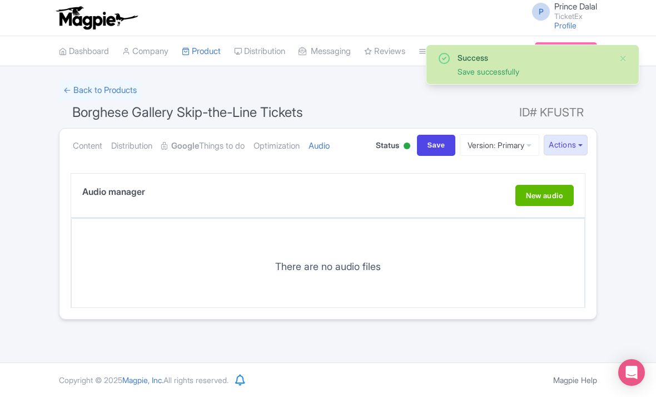
click at [300, 147] on link "Optimization" at bounding box center [277, 145] width 46 height 35
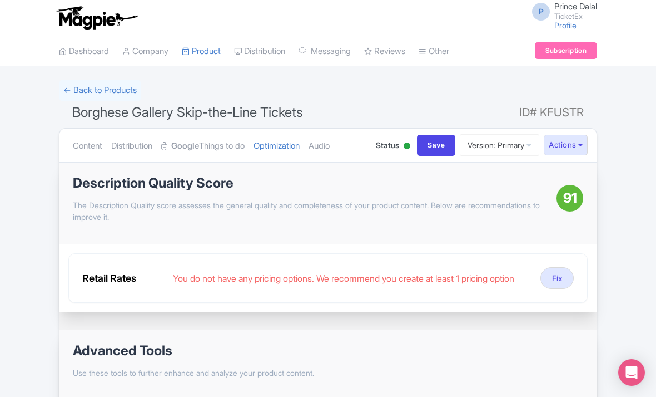
click at [101, 87] on link "← Back to Products" at bounding box center [100, 91] width 82 height 22
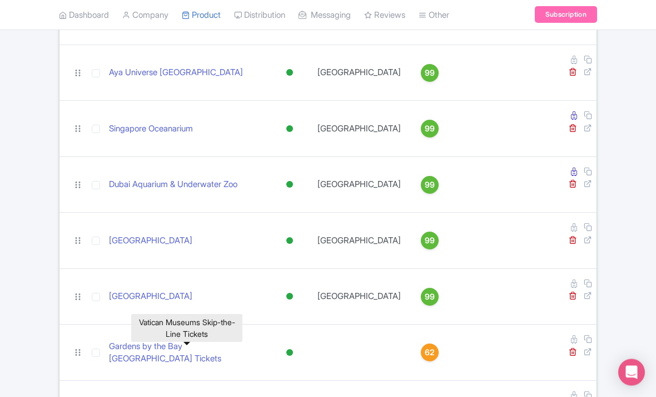
scroll to position [1442, 0]
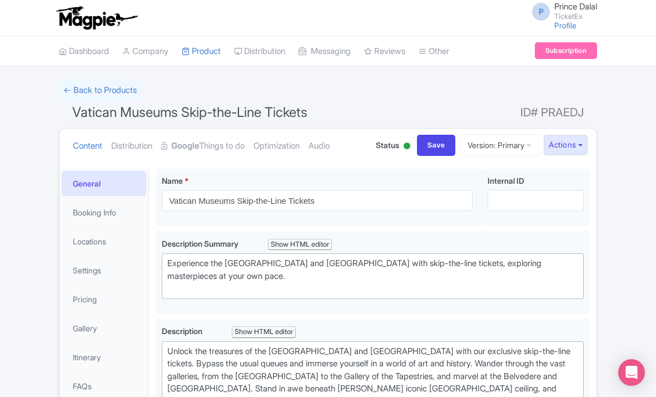
click at [293, 148] on link "Optimization" at bounding box center [277, 145] width 46 height 35
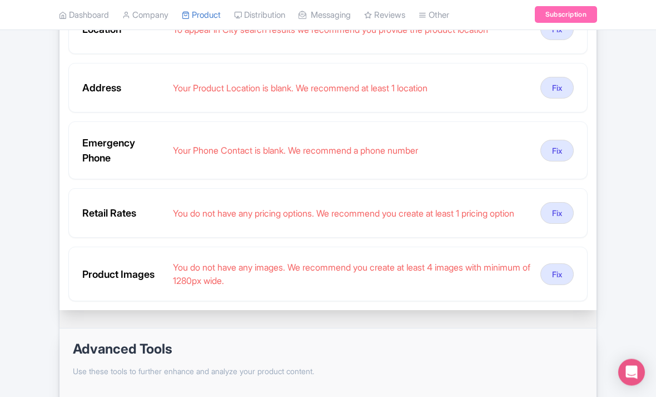
click at [570, 281] on button "Fix" at bounding box center [557, 275] width 33 height 22
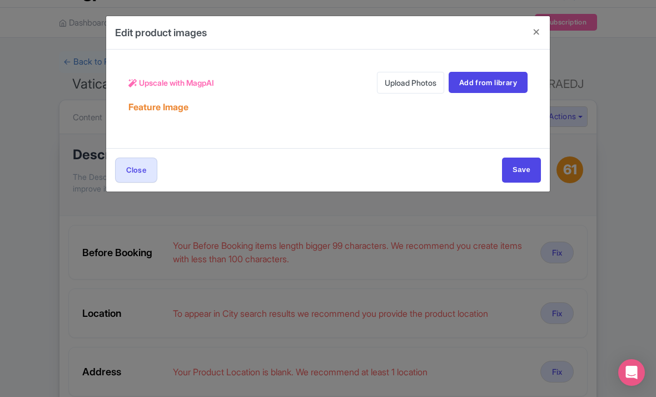
scroll to position [27, 0]
click at [416, 83] on link "Upload Photos" at bounding box center [410, 83] width 67 height 22
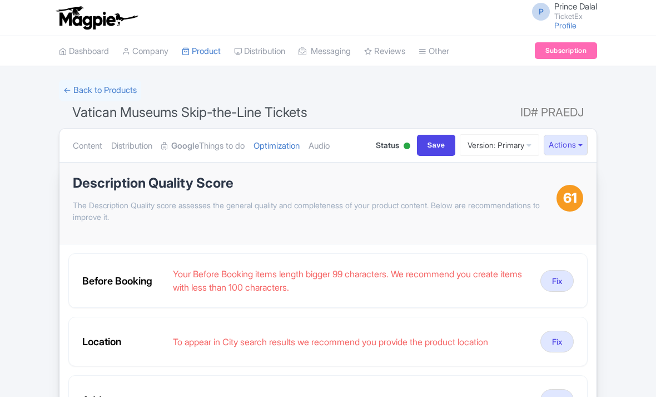
click at [330, 146] on link "Audio" at bounding box center [319, 145] width 21 height 35
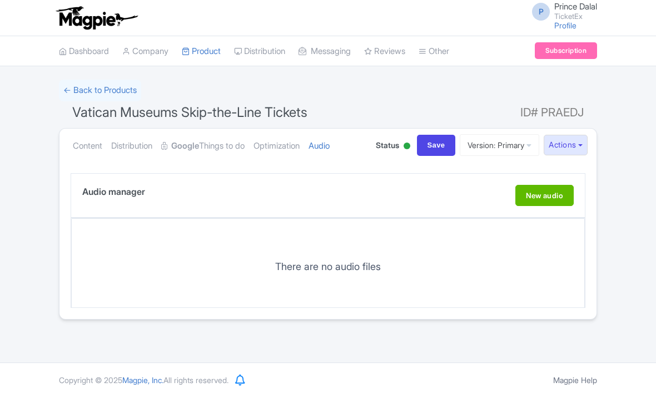
click at [300, 141] on link "Optimization" at bounding box center [277, 145] width 46 height 35
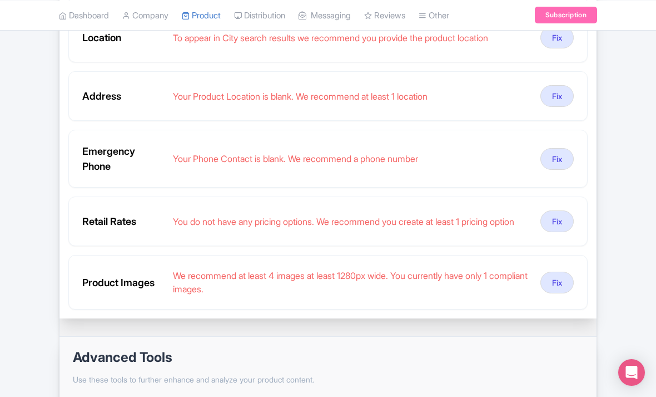
scroll to position [309, 0]
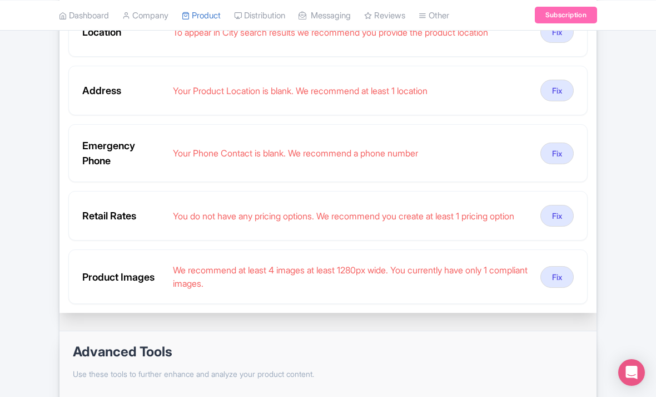
click at [568, 283] on button "Fix" at bounding box center [557, 277] width 33 height 22
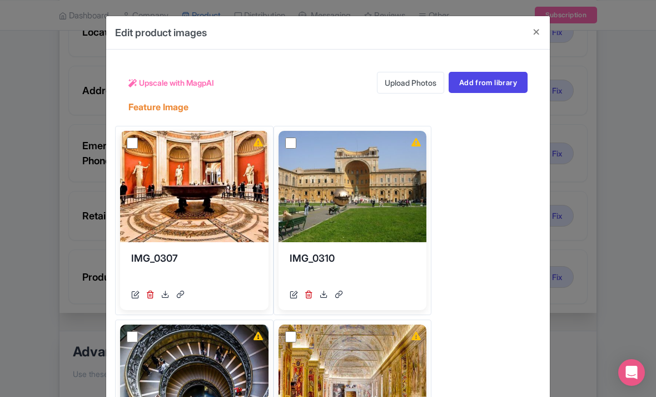
click at [136, 142] on input "checkbox" at bounding box center [132, 142] width 11 height 11
checkbox input "true"
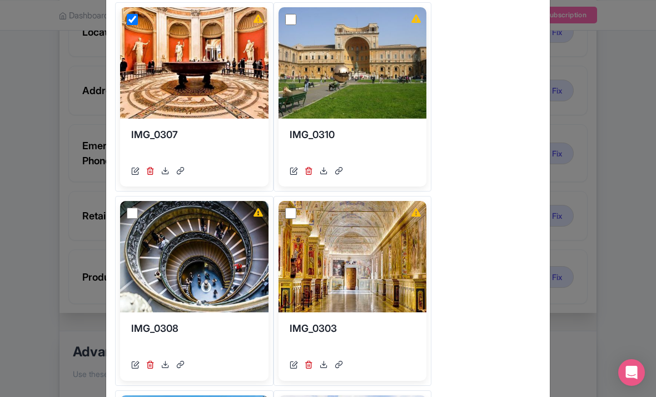
scroll to position [146, 0]
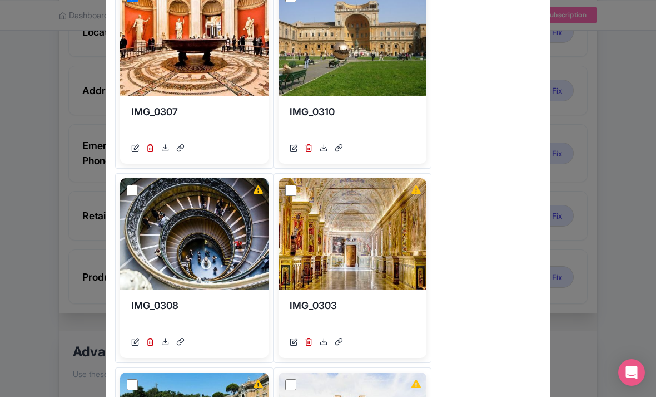
checkbox input "true"
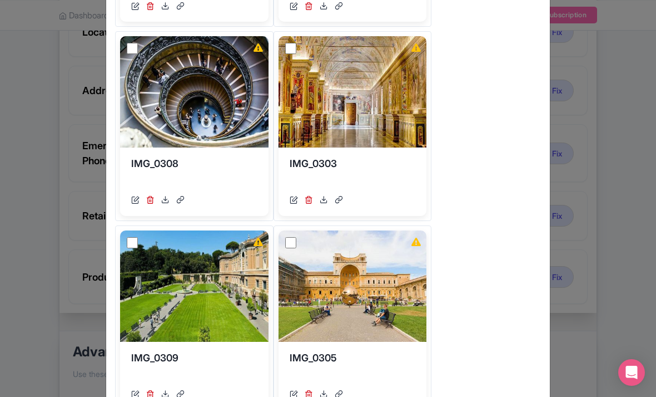
scroll to position [296, 0]
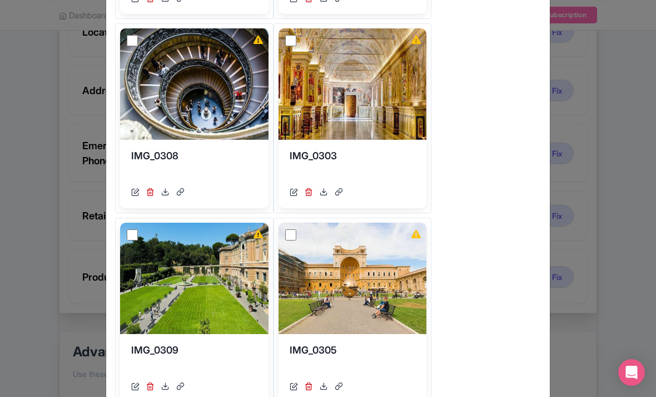
click at [135, 46] on input "checkbox" at bounding box center [132, 40] width 11 height 11
checkbox input "true"
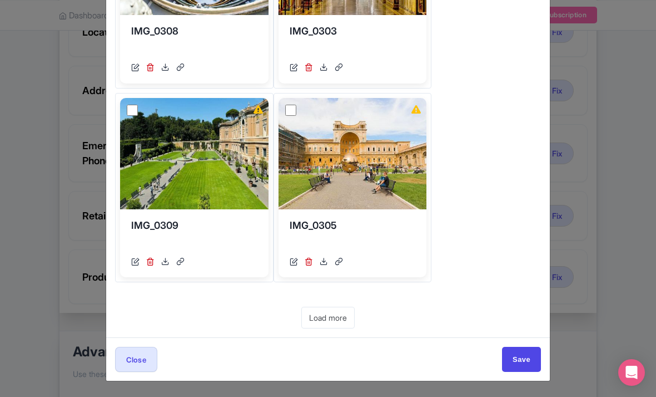
scroll to position [554, 0]
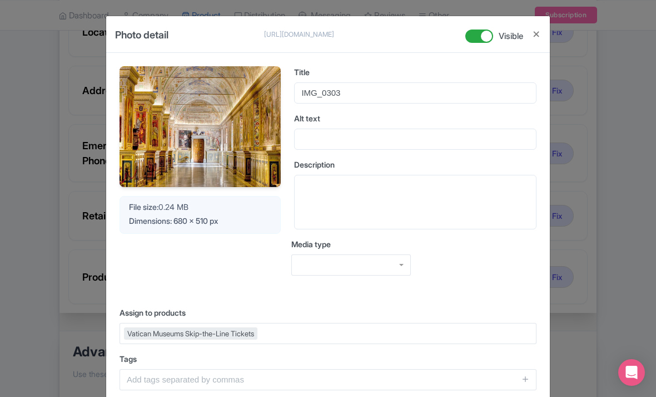
click at [622, 222] on div "Photo detail [URL][DOMAIN_NAME] [URL][DOMAIN_NAME] Visible Your Image is being …" at bounding box center [328, 198] width 656 height 397
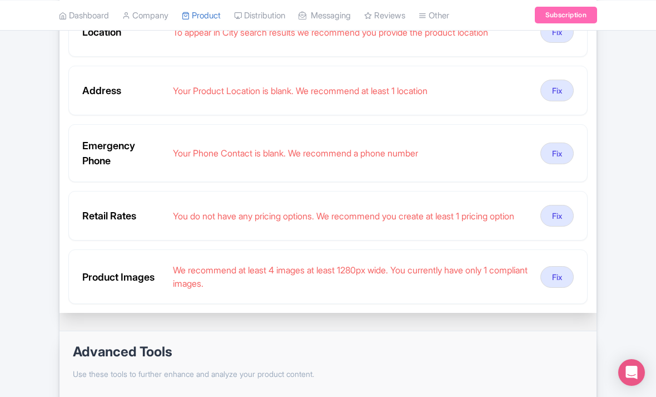
click at [559, 279] on button "Fix" at bounding box center [557, 277] width 33 height 22
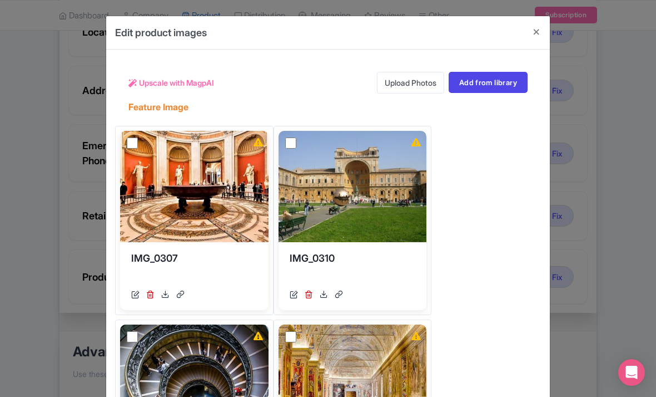
click at [133, 150] on div "View Details" at bounding box center [194, 186] width 148 height 111
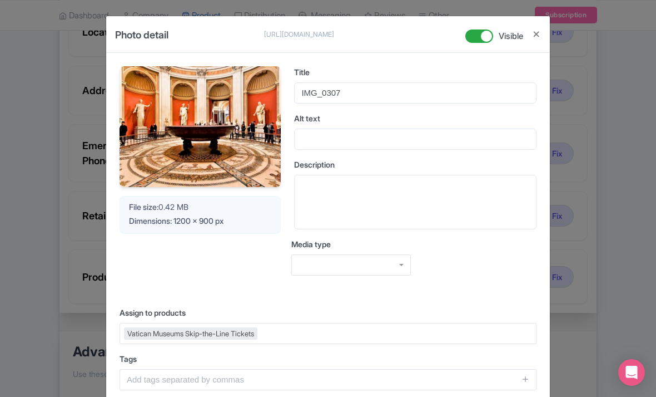
click at [636, 211] on div "Photo detail [URL][DOMAIN_NAME] [URL][DOMAIN_NAME] Visible Your Image is being …" at bounding box center [328, 198] width 656 height 397
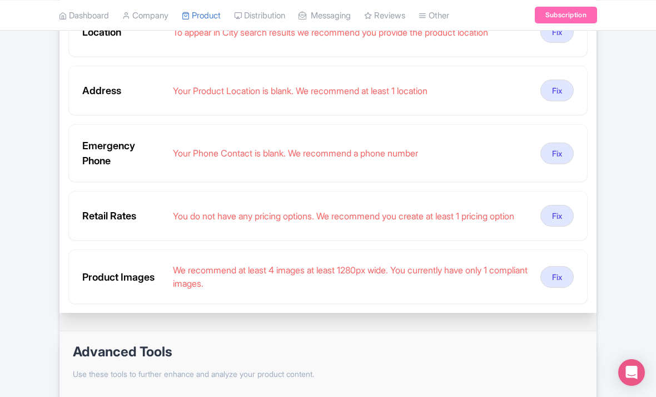
click at [571, 273] on button "Fix" at bounding box center [557, 277] width 33 height 22
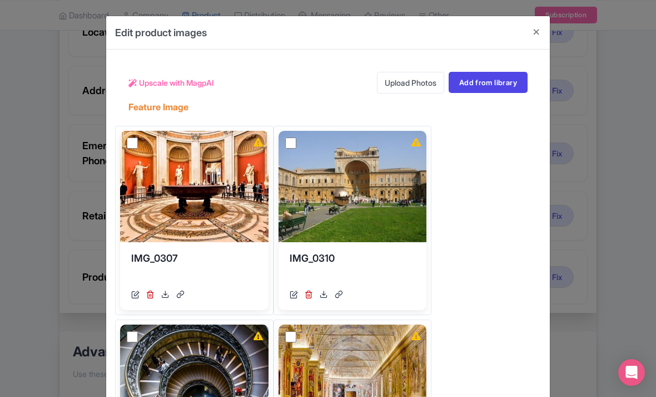
scroll to position [2, 0]
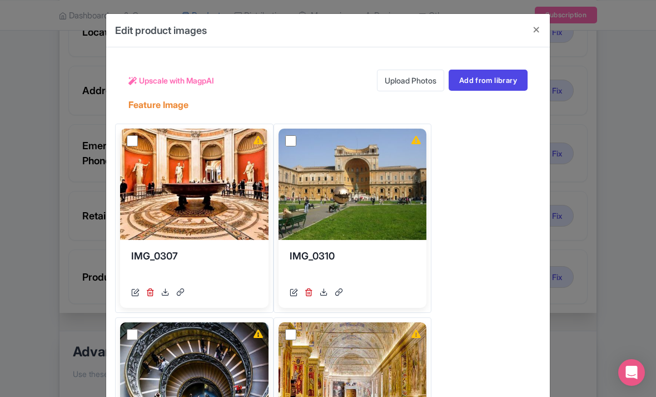
click at [133, 146] on input "checkbox" at bounding box center [132, 140] width 11 height 11
checkbox input "true"
click at [285, 146] on input "checkbox" at bounding box center [290, 140] width 11 height 11
checkbox input "true"
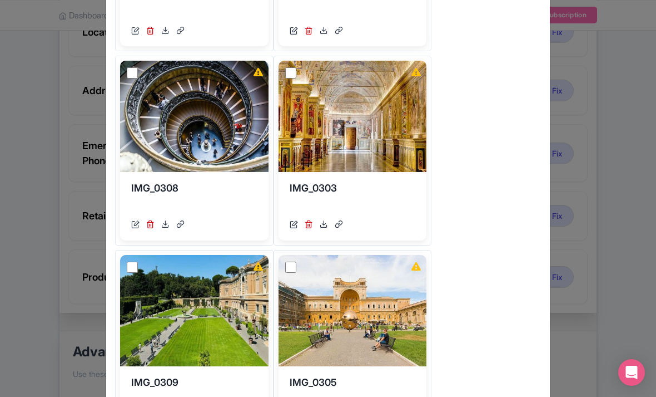
scroll to position [275, 0]
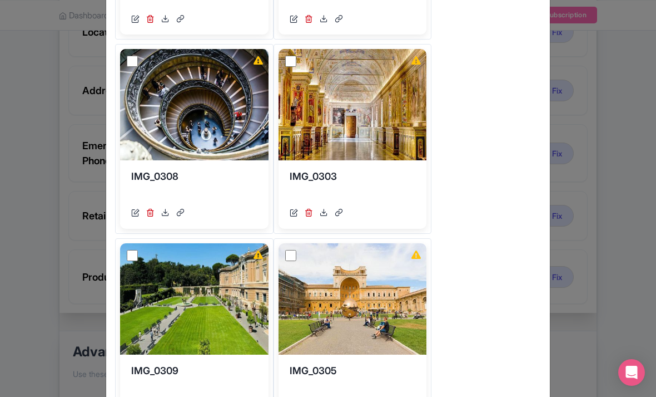
click at [134, 160] on div "View Details" at bounding box center [194, 104] width 148 height 111
click at [136, 67] on input "checkbox" at bounding box center [132, 61] width 11 height 11
checkbox input "true"
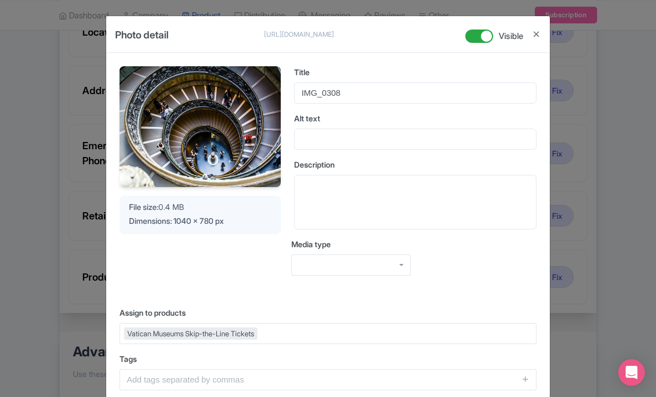
click at [600, 260] on div "Photo detail [URL][DOMAIN_NAME] [URL][DOMAIN_NAME] Visible Your Image is being …" at bounding box center [328, 198] width 656 height 397
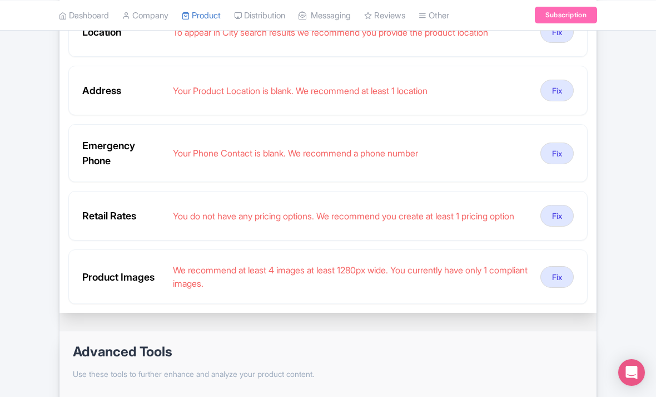
click at [563, 281] on button "Fix" at bounding box center [557, 277] width 33 height 22
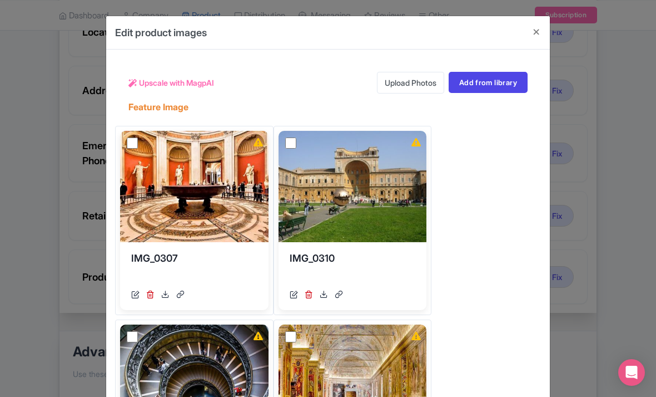
click at [133, 131] on div "View Details" at bounding box center [194, 186] width 148 height 111
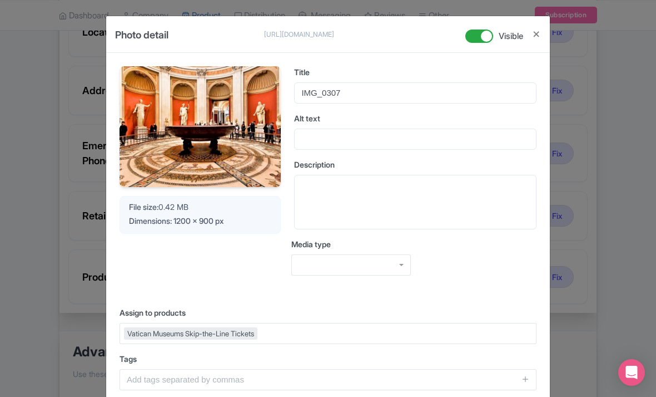
click at [606, 252] on div "Photo detail [URL][DOMAIN_NAME] [URL][DOMAIN_NAME] Visible Your Image is being …" at bounding box center [328, 198] width 656 height 397
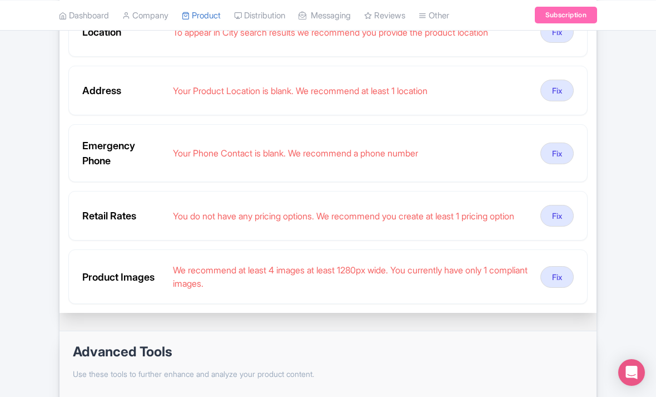
click at [562, 280] on button "Fix" at bounding box center [557, 277] width 33 height 22
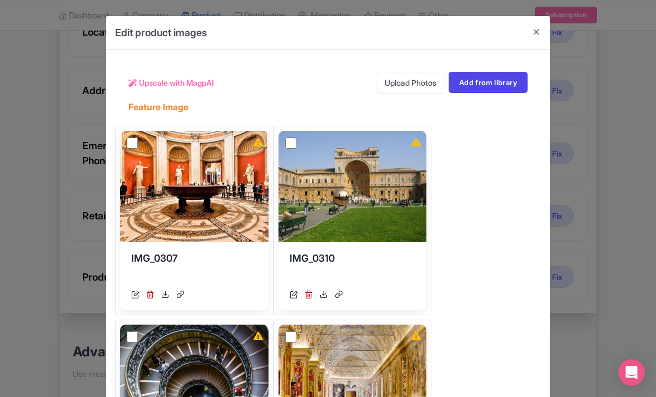
click at [137, 136] on div "View Details" at bounding box center [194, 186] width 148 height 111
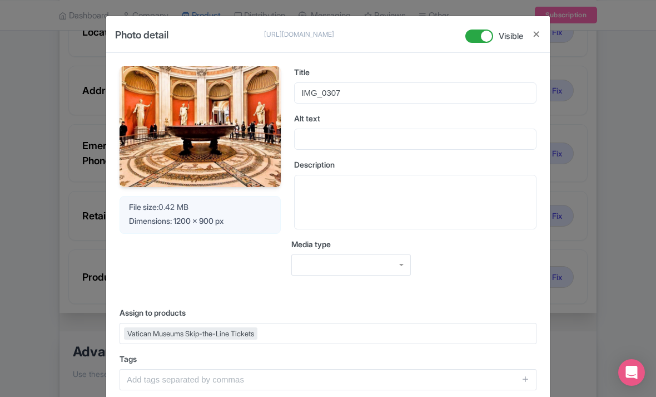
click at [602, 264] on div "Photo detail [URL][DOMAIN_NAME] [URL][DOMAIN_NAME] Visible Your Image is being …" at bounding box center [328, 198] width 656 height 397
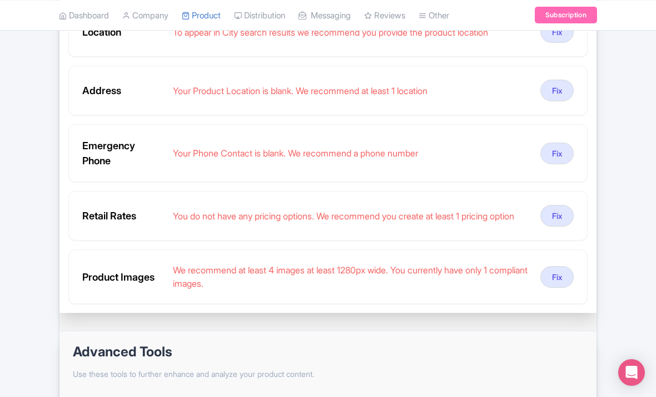
click at [550, 283] on button "Fix" at bounding box center [557, 277] width 33 height 22
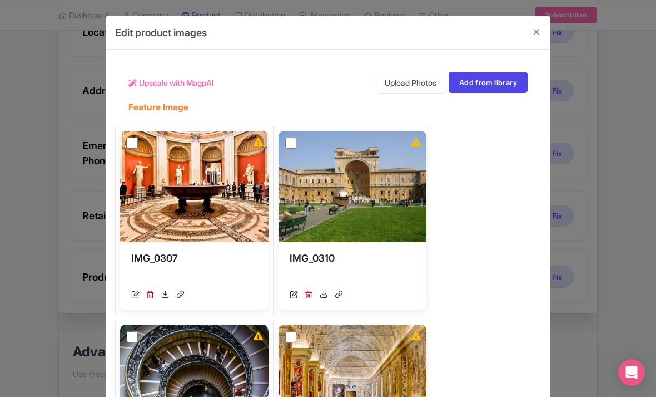
click at [136, 146] on input "checkbox" at bounding box center [132, 142] width 11 height 11
checkbox input "true"
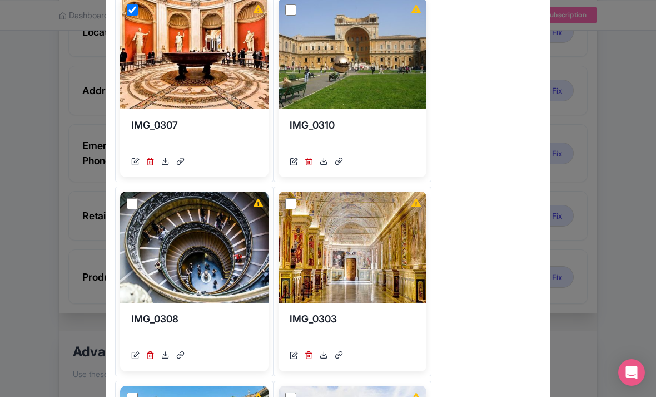
scroll to position [138, 0]
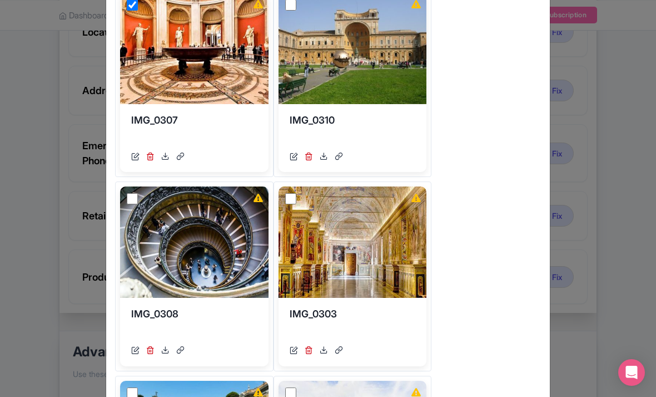
click at [285, 11] on input "checkbox" at bounding box center [290, 4] width 11 height 11
checkbox input "true"
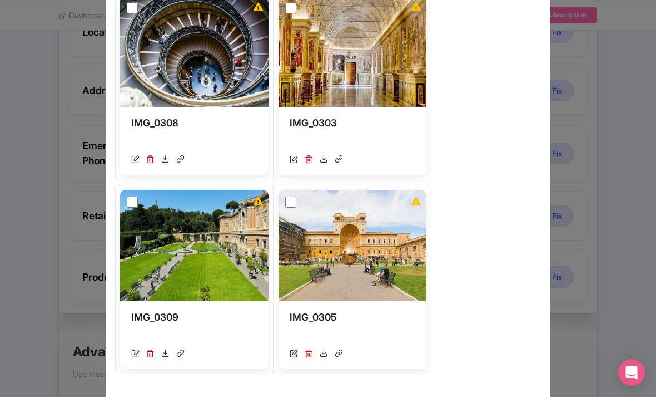
scroll to position [331, 0]
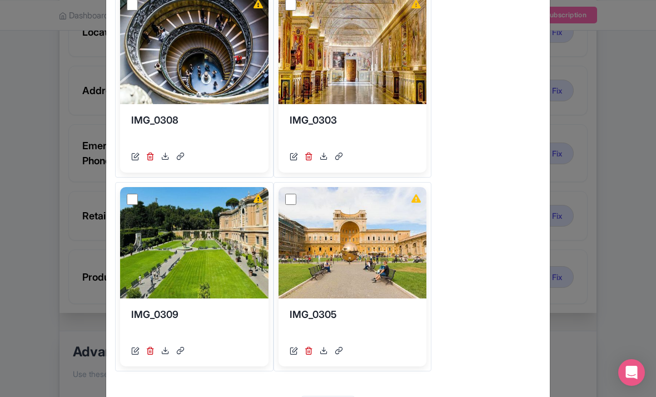
click at [134, 11] on input "checkbox" at bounding box center [132, 4] width 11 height 11
checkbox input "true"
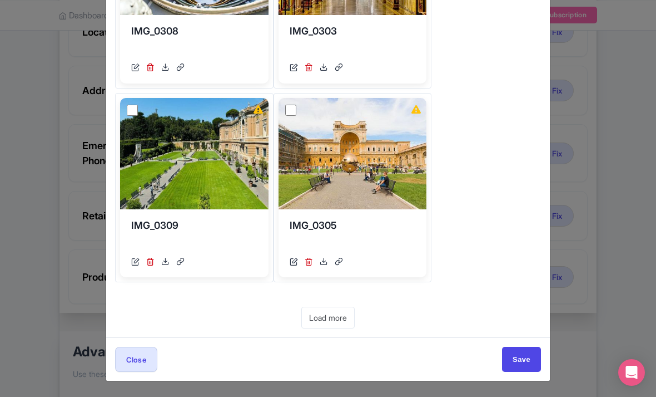
scroll to position [513, 0]
checkbox input "true"
click at [136, 116] on input "checkbox" at bounding box center [132, 110] width 11 height 11
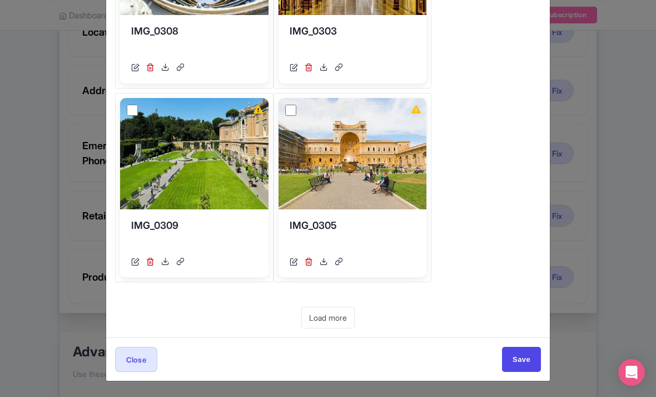
checkbox input "true"
click at [285, 116] on input "checkbox" at bounding box center [290, 110] width 11 height 11
checkbox input "true"
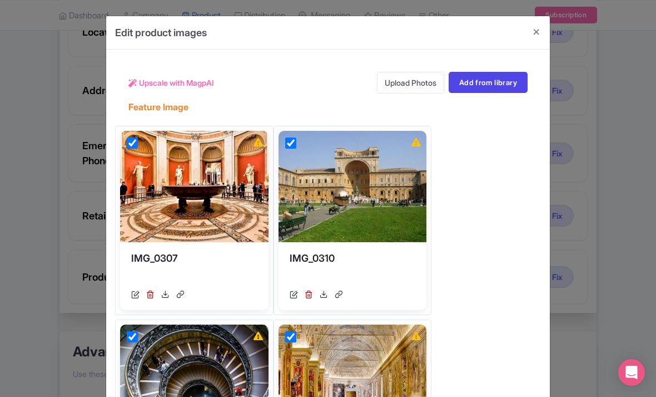
scroll to position [0, 0]
click at [194, 81] on span "Upscale with MagpAI" at bounding box center [176, 83] width 75 height 12
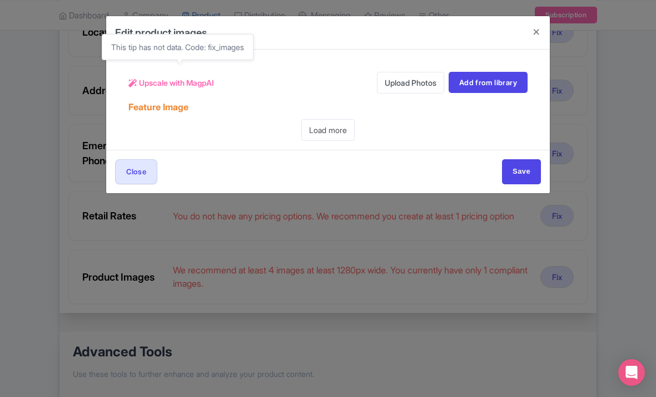
click at [527, 173] on input "Save" at bounding box center [521, 171] width 39 height 25
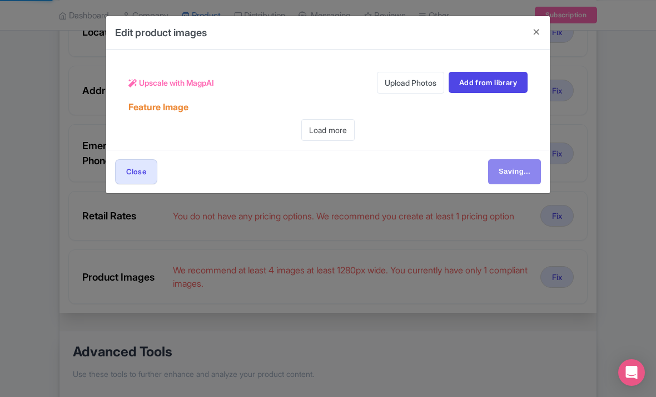
type input "Save"
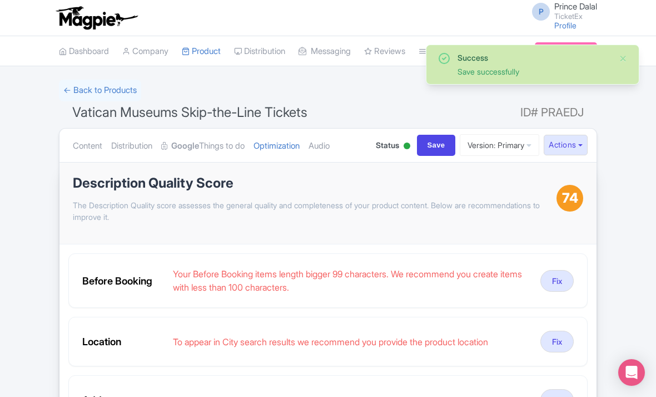
click at [323, 140] on link "Audio" at bounding box center [319, 145] width 21 height 35
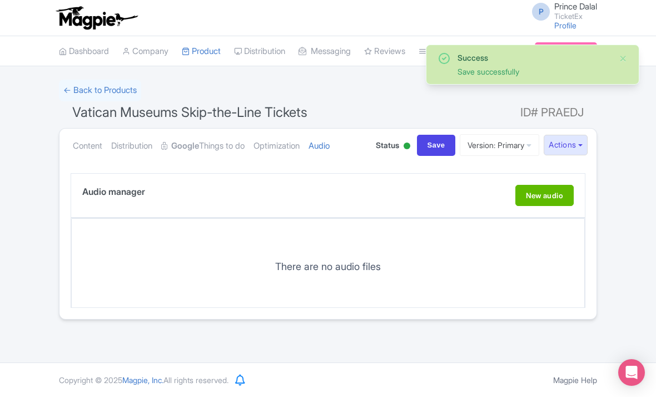
click at [300, 146] on link "Optimization" at bounding box center [277, 145] width 46 height 35
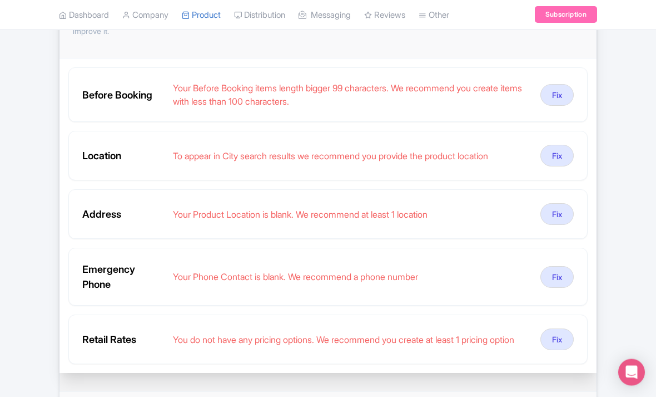
scroll to position [186, 0]
click at [564, 273] on button "Fix" at bounding box center [557, 277] width 33 height 22
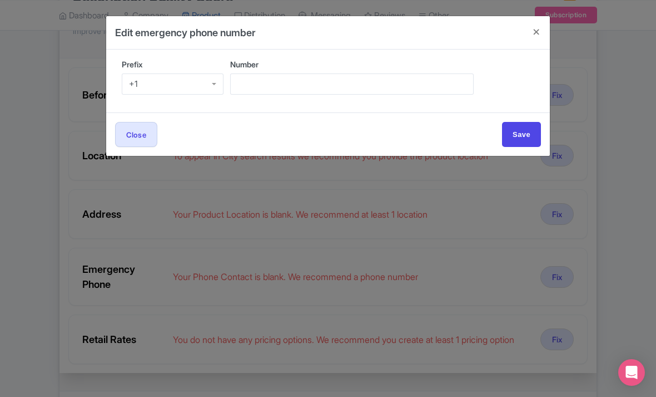
click at [213, 87] on div "+1" at bounding box center [173, 83] width 102 height 21
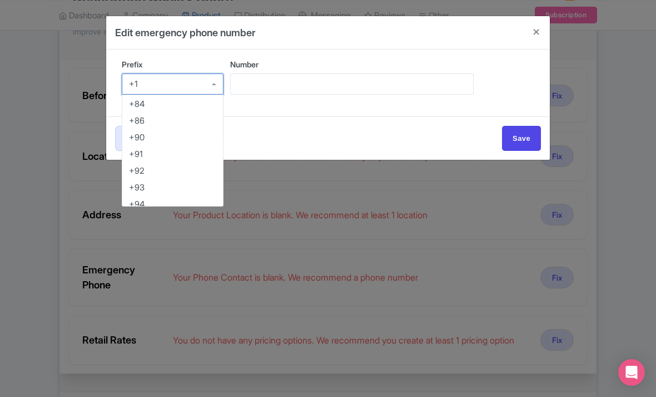
scroll to position [618, 0]
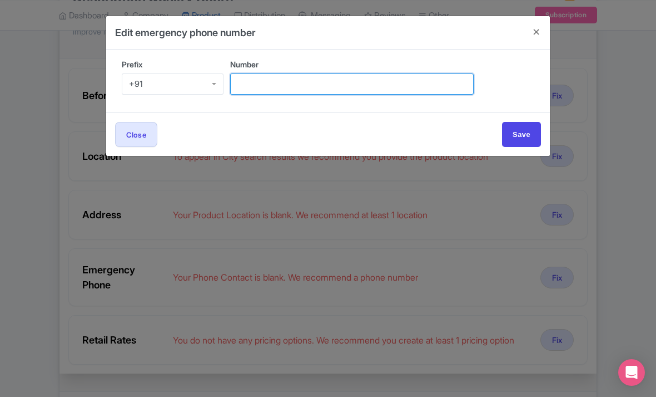
click at [319, 85] on input "Number" at bounding box center [352, 83] width 244 height 21
click at [317, 82] on input "Number" at bounding box center [352, 83] width 244 height 21
click at [392, 78] on input "Number" at bounding box center [352, 83] width 244 height 21
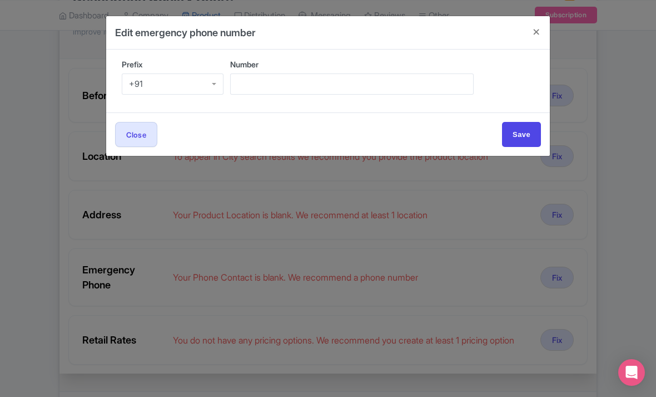
click at [386, 137] on div "Close Save" at bounding box center [328, 134] width 426 height 25
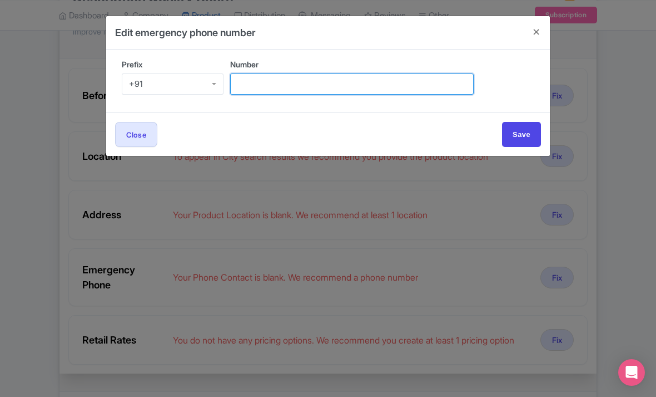
click at [394, 73] on input "Number" at bounding box center [352, 83] width 244 height 21
click at [369, 82] on input "Number" at bounding box center [352, 83] width 244 height 21
click at [407, 78] on input "95099" at bounding box center [352, 83] width 244 height 21
click at [288, 75] on input "95099" at bounding box center [352, 83] width 244 height 21
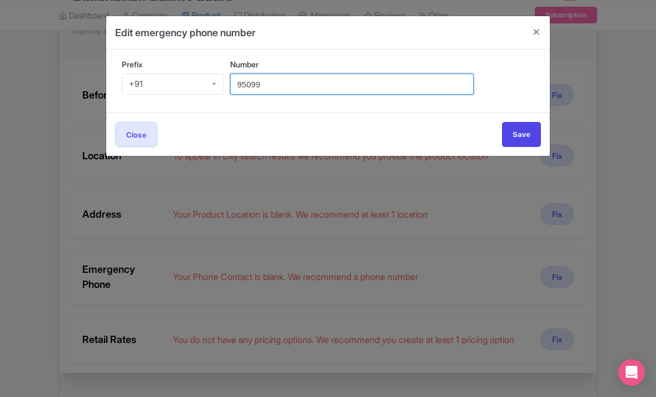
click at [269, 85] on input "95099" at bounding box center [352, 83] width 244 height 21
type input "9"
type input "9509989377"
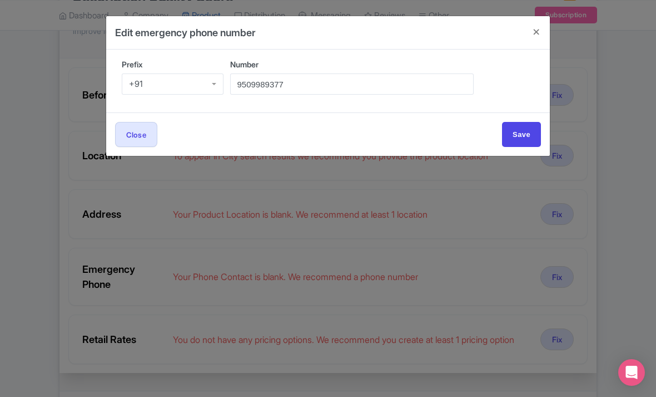
click at [527, 142] on input "Save" at bounding box center [521, 134] width 39 height 25
type input "Save"
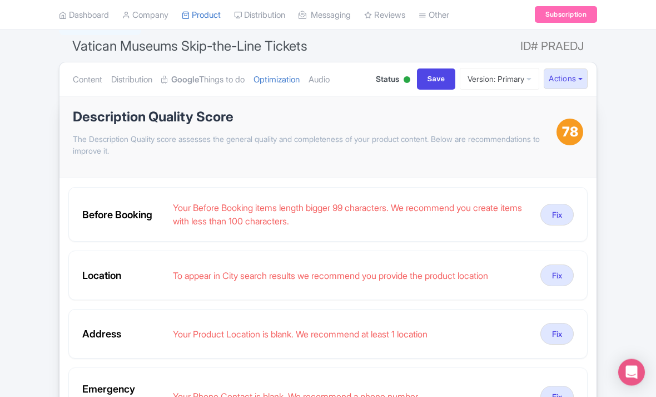
scroll to position [75, 0]
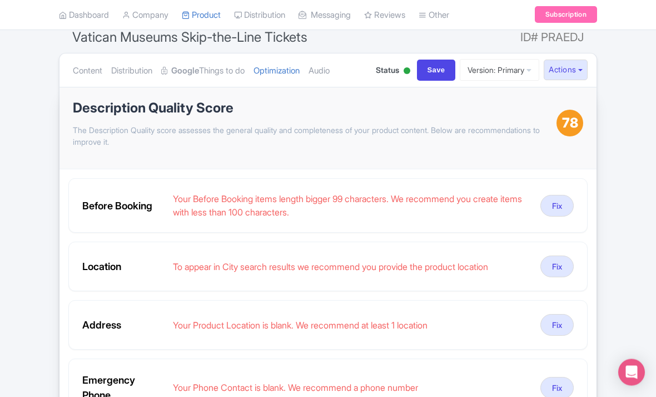
click at [553, 271] on button "Fix" at bounding box center [557, 267] width 33 height 22
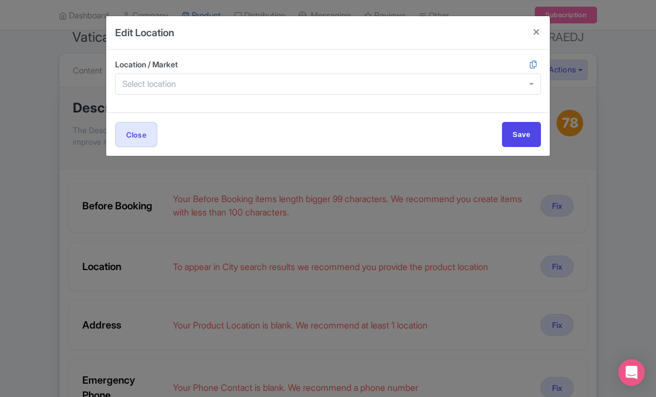
click at [288, 87] on div at bounding box center [328, 83] width 426 height 21
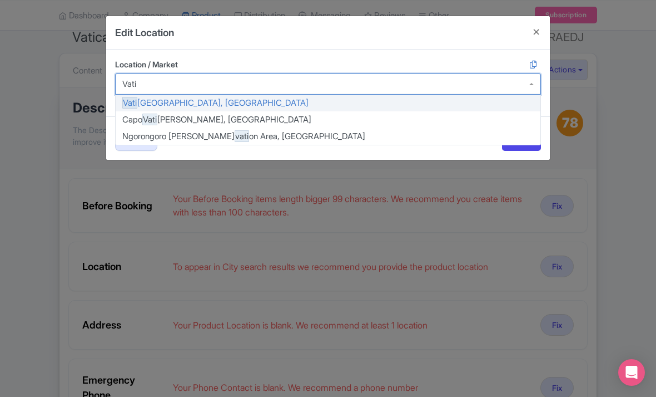
type input "Vatic"
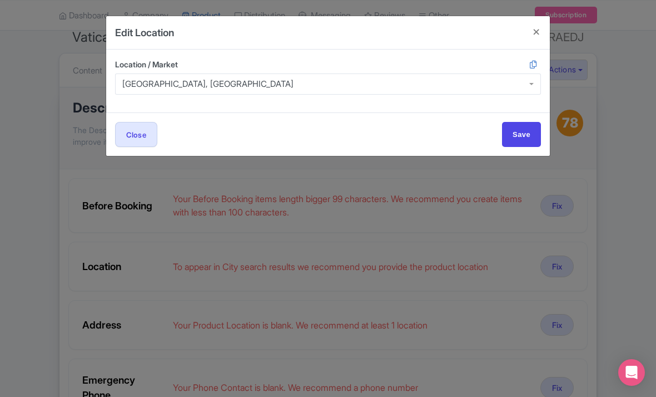
click at [532, 133] on input "Save" at bounding box center [521, 134] width 39 height 25
type input "Save"
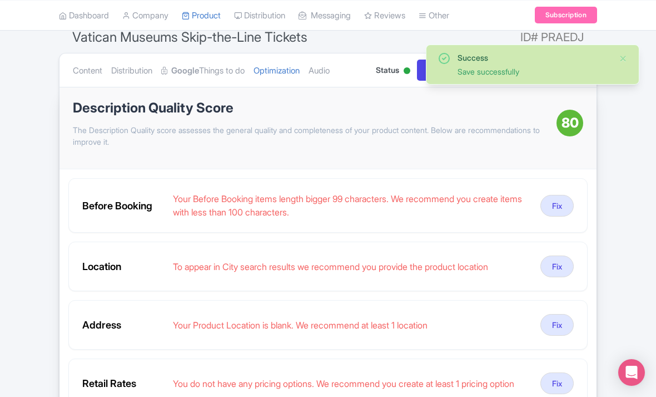
click at [330, 70] on link "Audio" at bounding box center [319, 70] width 21 height 35
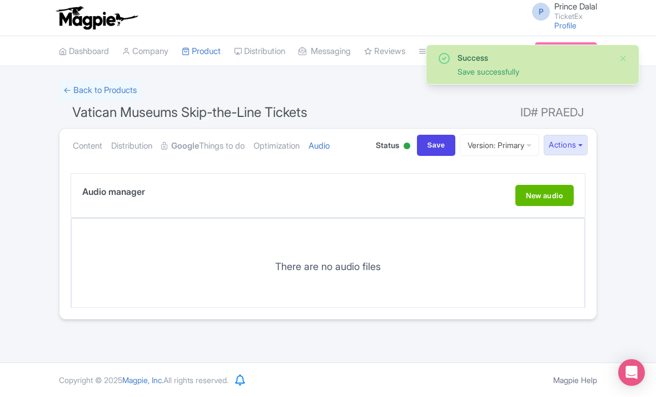
scroll to position [0, 0]
click at [295, 143] on link "Optimization" at bounding box center [277, 145] width 46 height 35
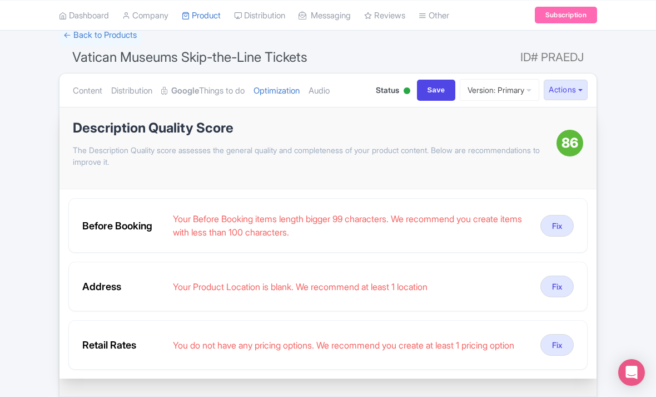
scroll to position [55, 0]
click at [561, 283] on button "Fix" at bounding box center [557, 287] width 33 height 22
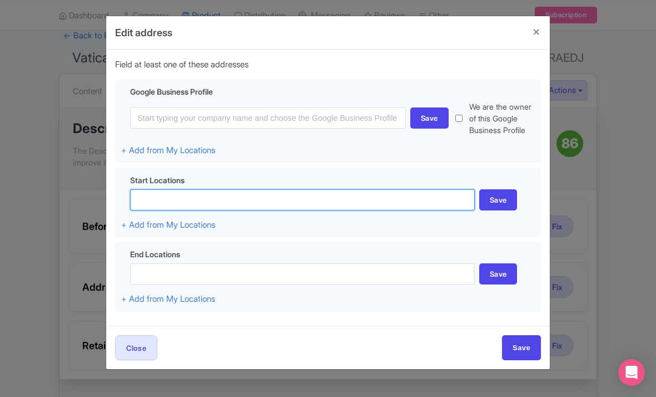
click at [387, 210] on input at bounding box center [302, 199] width 345 height 21
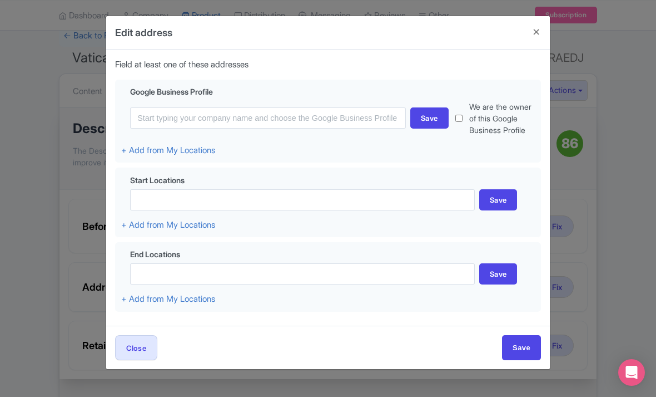
click at [617, 138] on div "Edit address Field at least one of these addresses Google Business Profile Save…" at bounding box center [328, 198] width 656 height 397
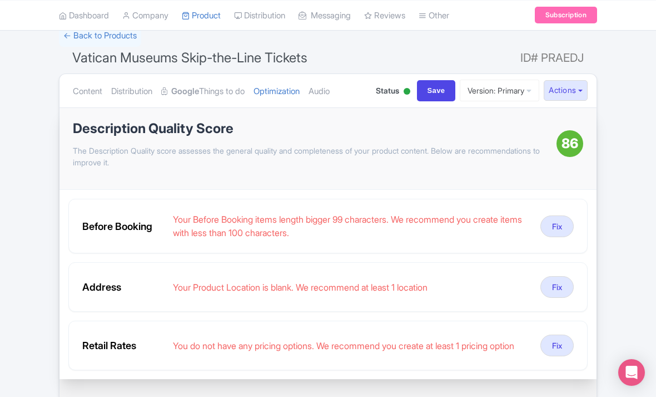
click at [556, 281] on button "Fix" at bounding box center [557, 287] width 33 height 22
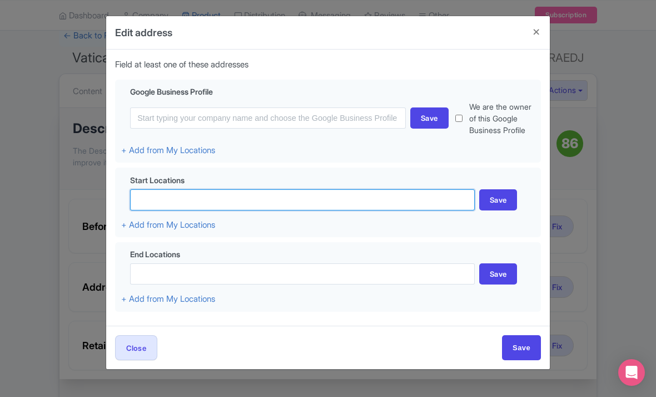
click at [252, 205] on input at bounding box center [302, 199] width 345 height 21
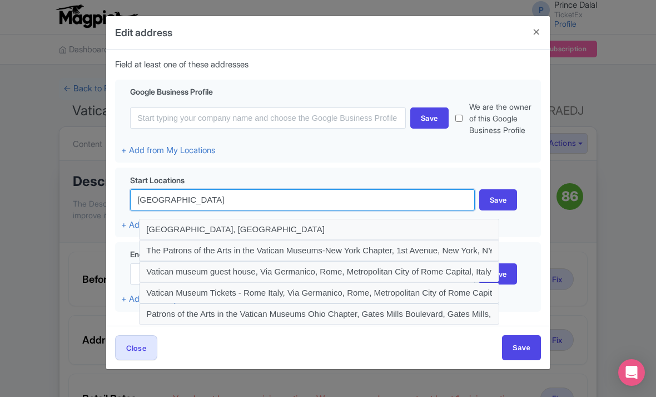
scroll to position [0, 0]
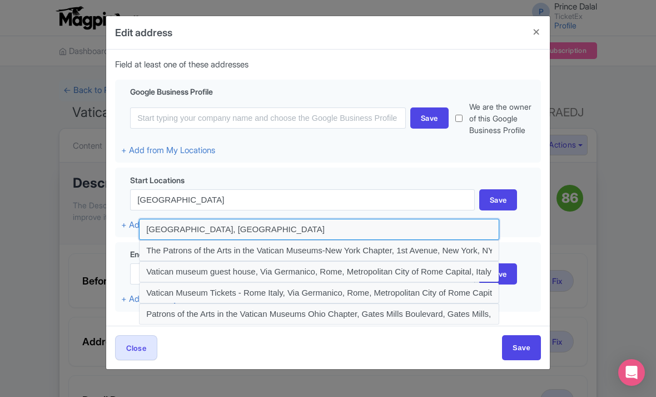
click at [358, 240] on input at bounding box center [319, 229] width 360 height 21
type input "[GEOGRAPHIC_DATA], [GEOGRAPHIC_DATA]"
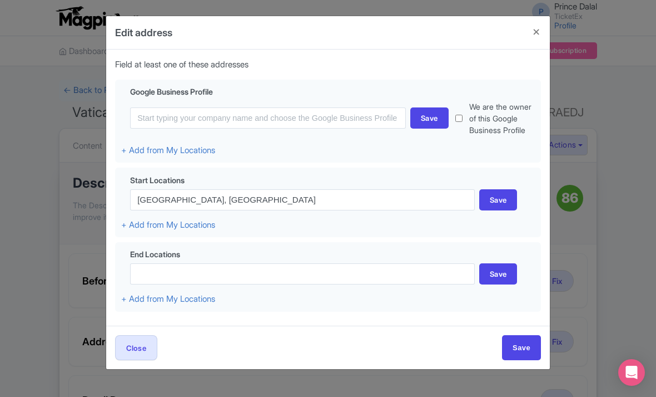
scroll to position [1, 0]
click at [497, 207] on div "Save" at bounding box center [498, 199] width 38 height 21
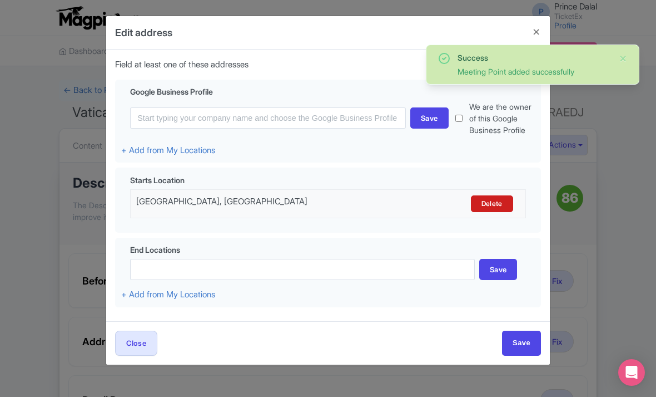
scroll to position [0, 0]
click at [523, 350] on input "Save" at bounding box center [521, 342] width 39 height 25
type input "Save"
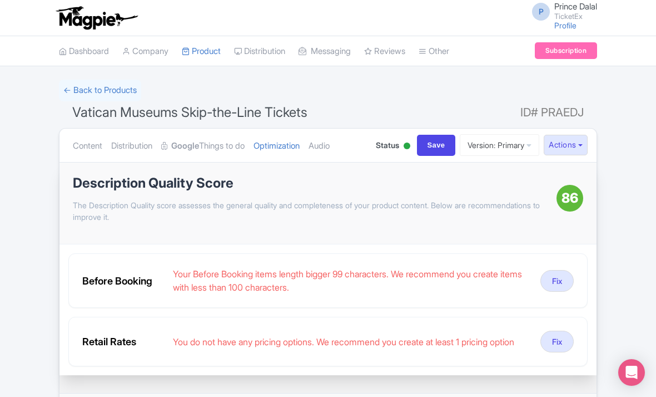
click at [329, 145] on link "Audio" at bounding box center [319, 145] width 21 height 35
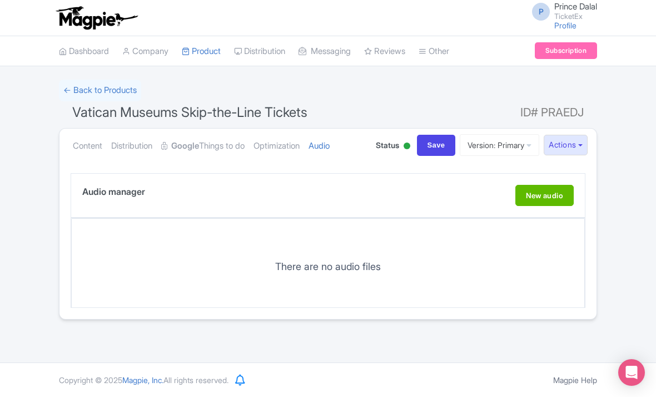
click at [297, 142] on link "Optimization" at bounding box center [277, 145] width 46 height 35
